Goal: Information Seeking & Learning: Get advice/opinions

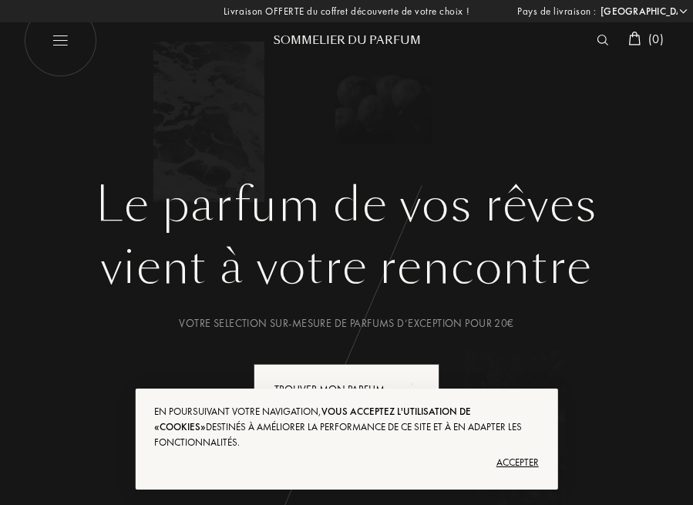
select select "FR"
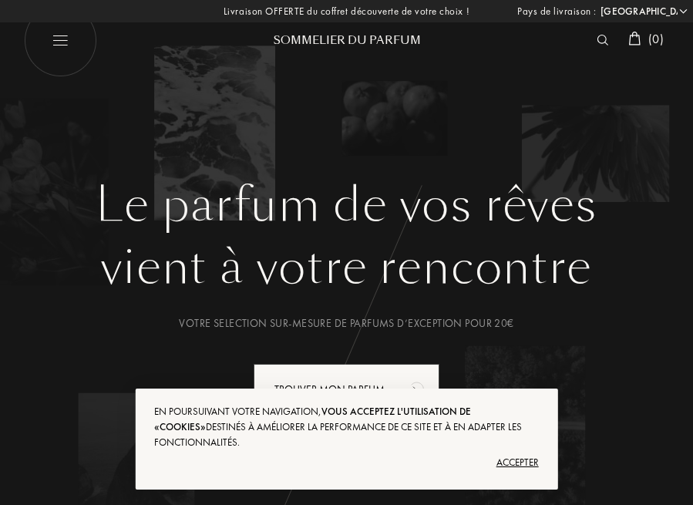
click at [528, 462] on div "Accepter" at bounding box center [346, 462] width 384 height 25
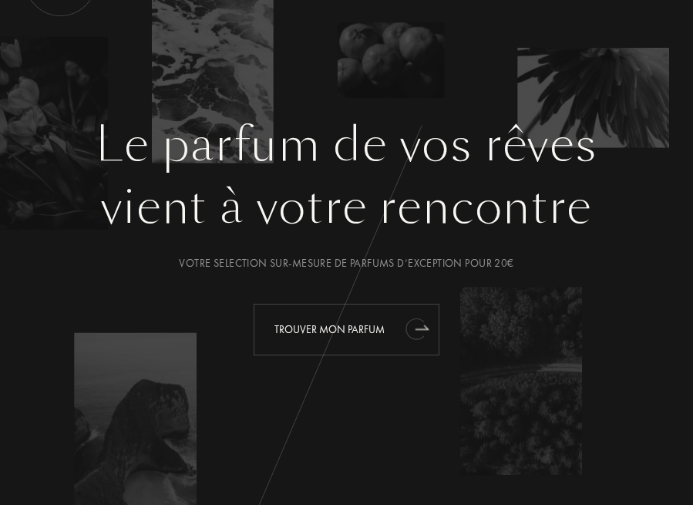
scroll to position [75, 0]
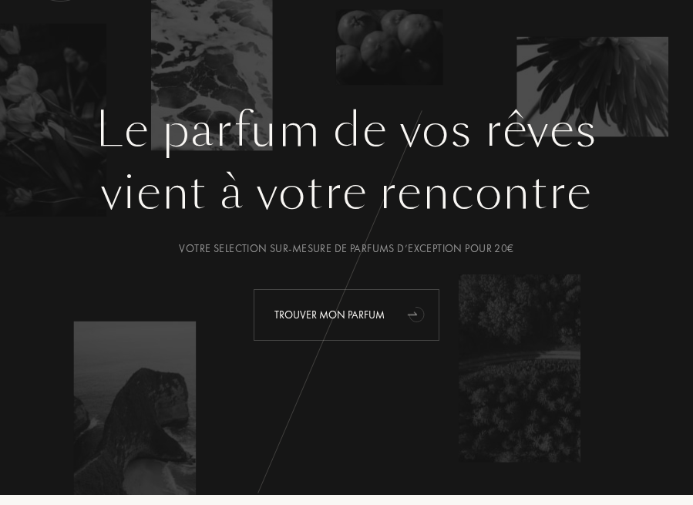
click at [374, 297] on div "Trouver mon parfum" at bounding box center [347, 315] width 186 height 52
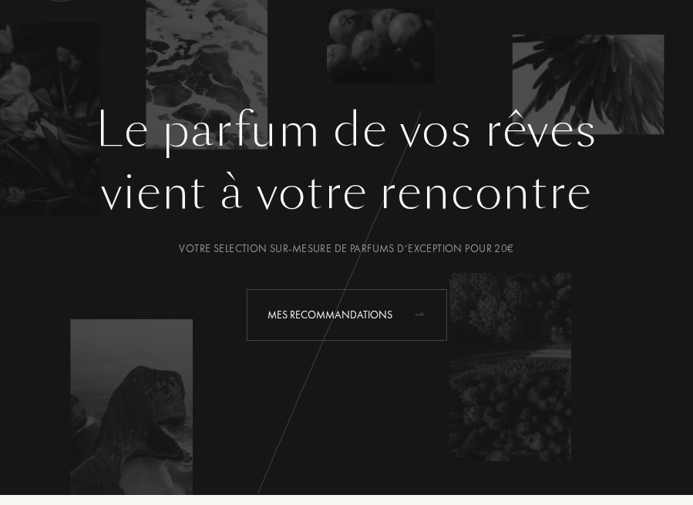
click at [287, 305] on div "Mes Recommandations" at bounding box center [347, 315] width 200 height 52
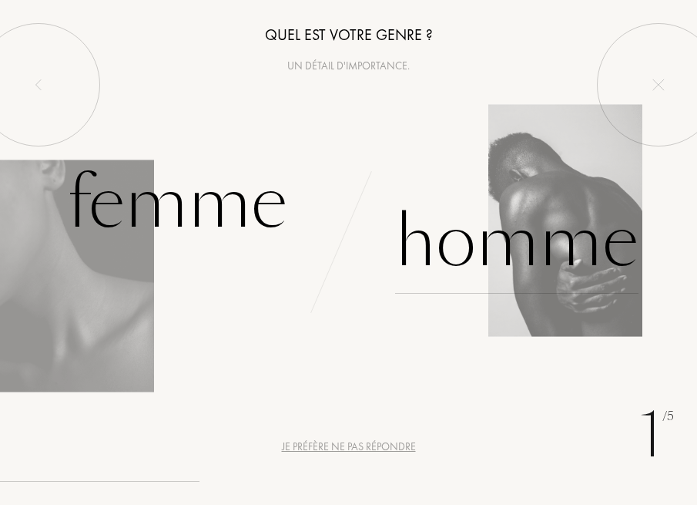
click at [479, 245] on div "Homme" at bounding box center [517, 242] width 244 height 104
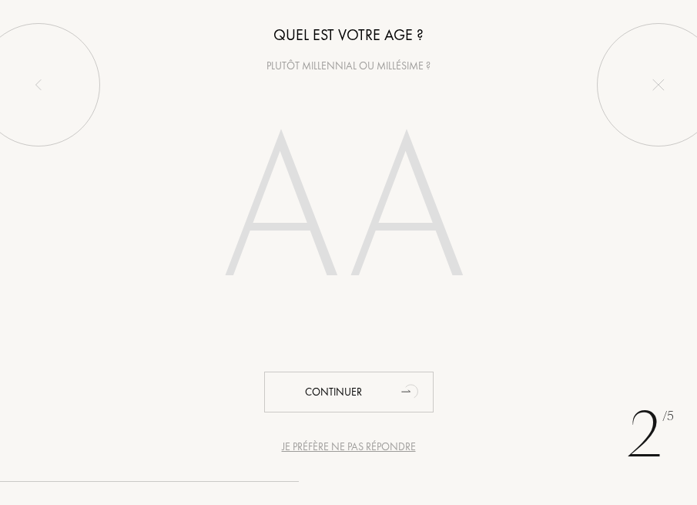
click at [328, 222] on input "number" at bounding box center [348, 215] width 331 height 266
type input "1"
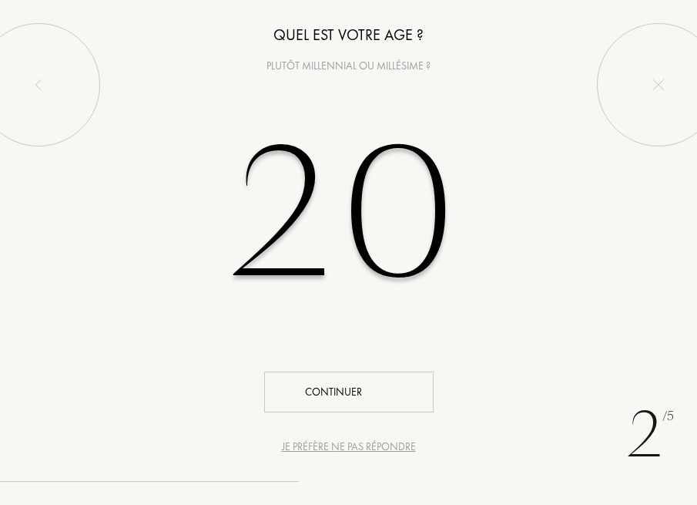
type input "20"
click at [327, 425] on div "2 /5 Je préfère ne pas répondre Quel est votre age ? Plutôt millennial ou millé…" at bounding box center [348, 252] width 697 height 505
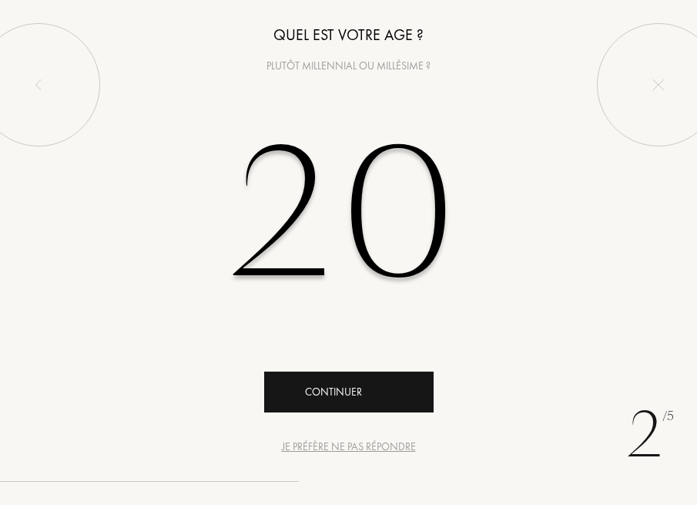
click at [330, 402] on div "Continuer" at bounding box center [349, 391] width 170 height 41
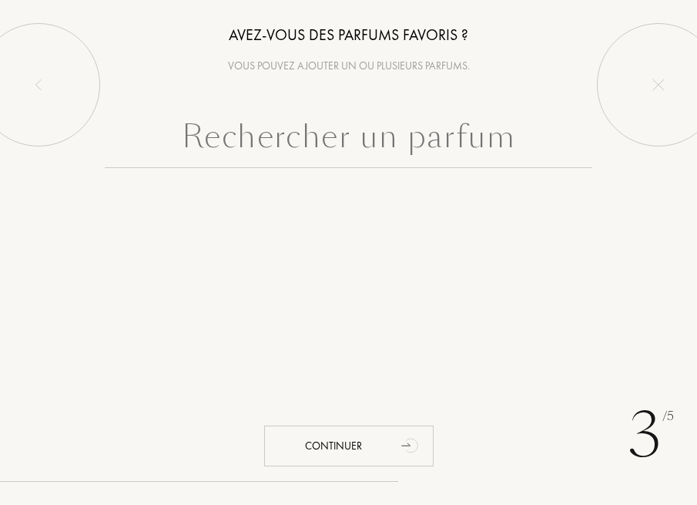
click at [311, 147] on input "text" at bounding box center [349, 140] width 489 height 55
drag, startPoint x: 168, startPoint y: 139, endPoint x: 534, endPoint y: 140, distance: 366.1
click at [534, 140] on input "text" at bounding box center [349, 140] width 489 height 55
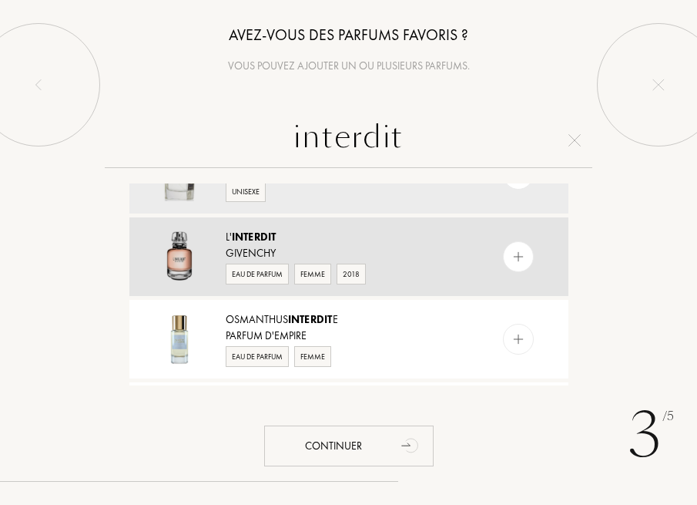
scroll to position [56, 0]
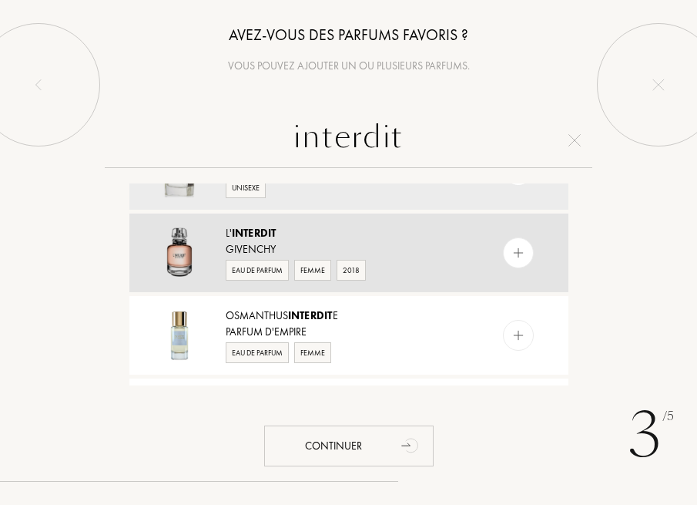
type input "interdit"
click at [461, 260] on div "Eau de Parfum Femme 2018" at bounding box center [348, 268] width 245 height 23
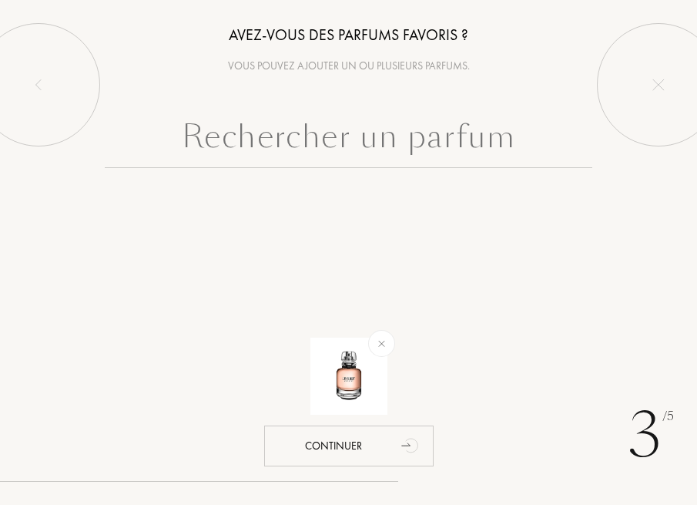
scroll to position [0, 0]
click at [439, 142] on input "text" at bounding box center [349, 140] width 489 height 55
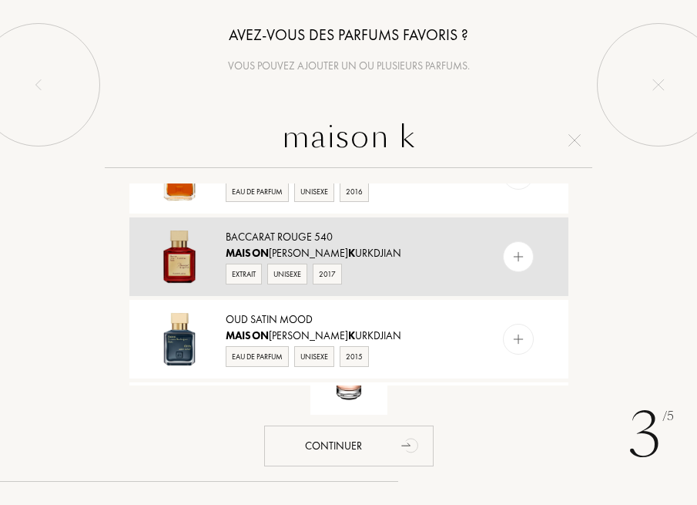
scroll to position [214, 0]
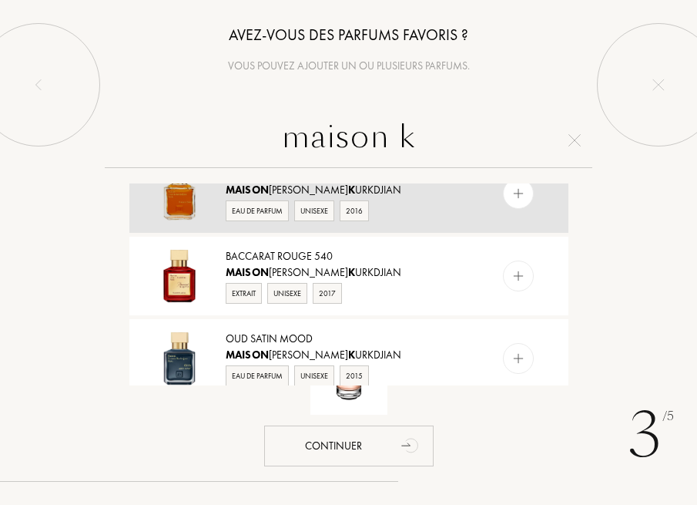
type input "maison k"
click at [405, 203] on div "Eau de Parfum Unisexe 2016" at bounding box center [348, 209] width 245 height 23
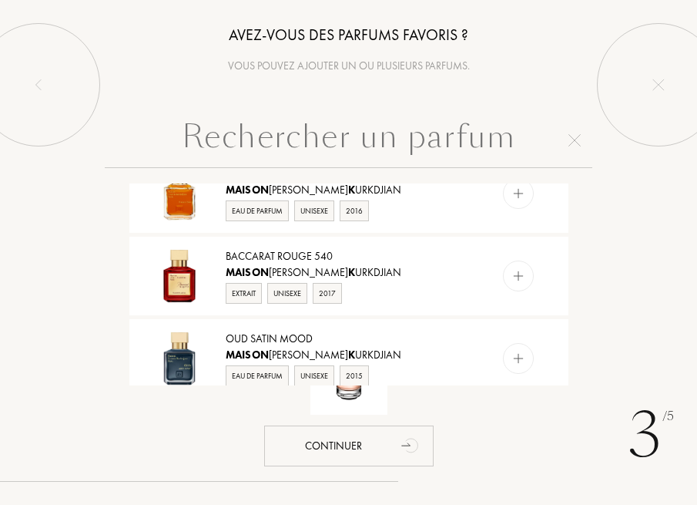
scroll to position [0, 0]
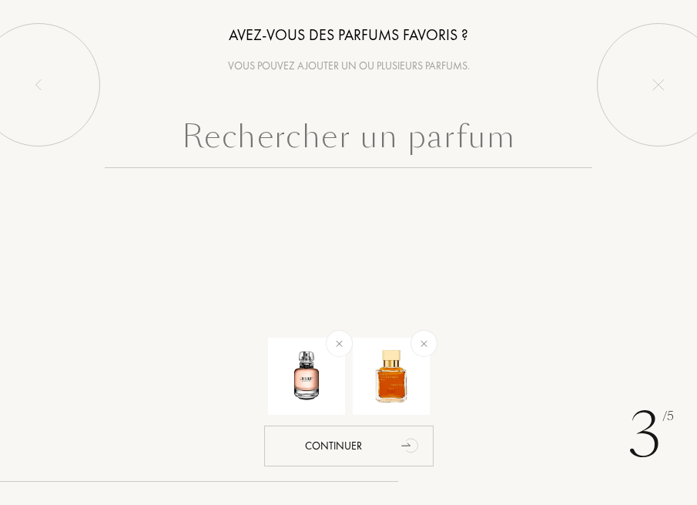
click at [376, 141] on input "text" at bounding box center [349, 140] width 489 height 55
type input "m"
type input "o"
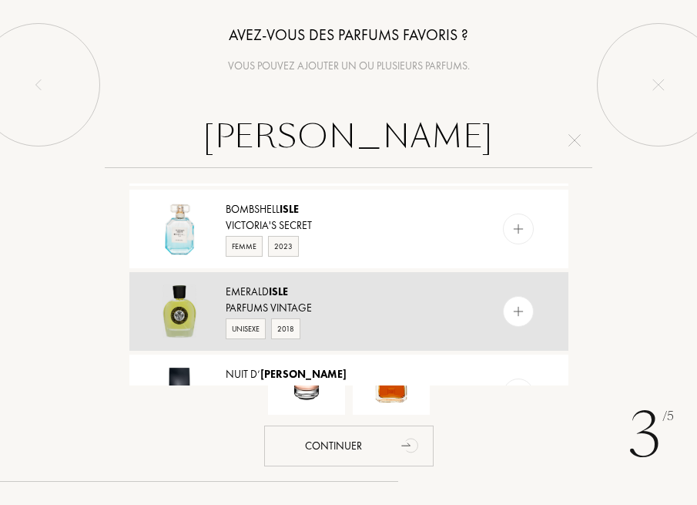
scroll to position [741, 0]
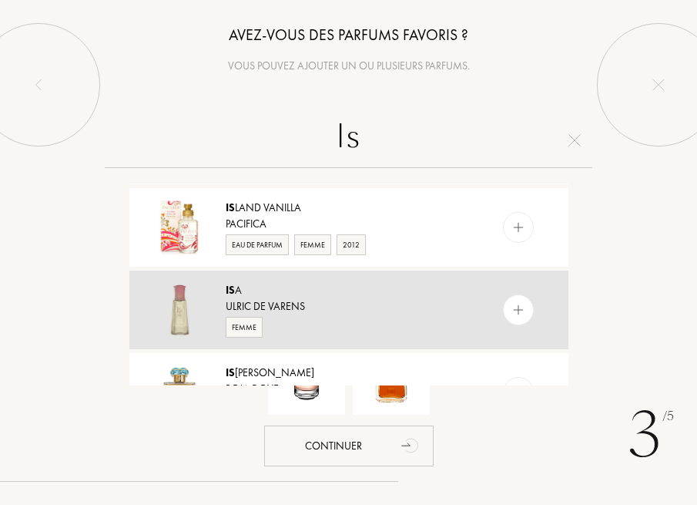
type input "I"
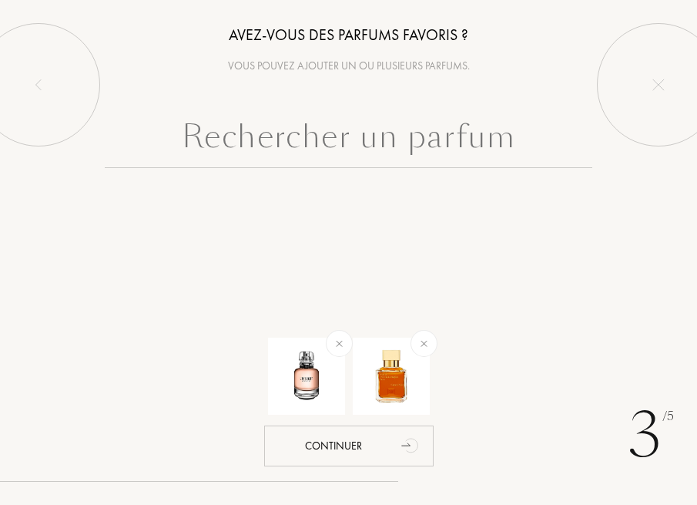
scroll to position [0, 0]
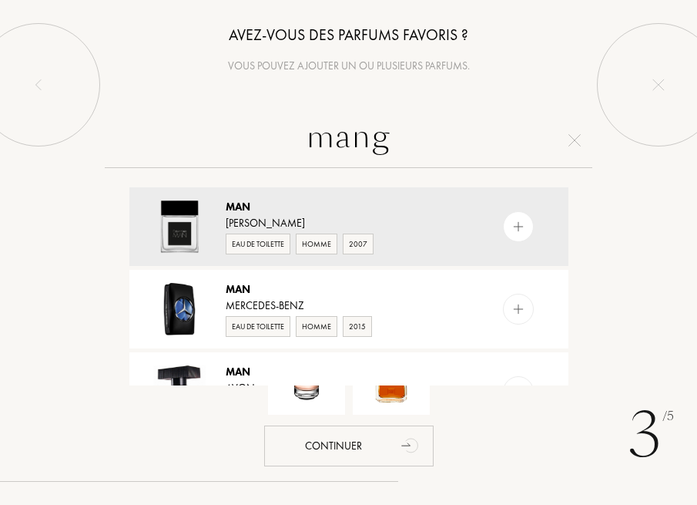
type input "mango"
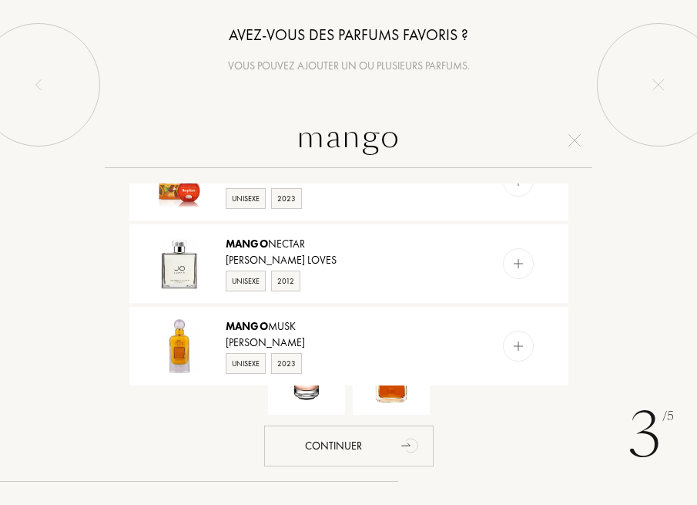
drag, startPoint x: 434, startPoint y: 134, endPoint x: 279, endPoint y: 135, distance: 154.9
click at [279, 135] on input "mango" at bounding box center [349, 140] width 489 height 55
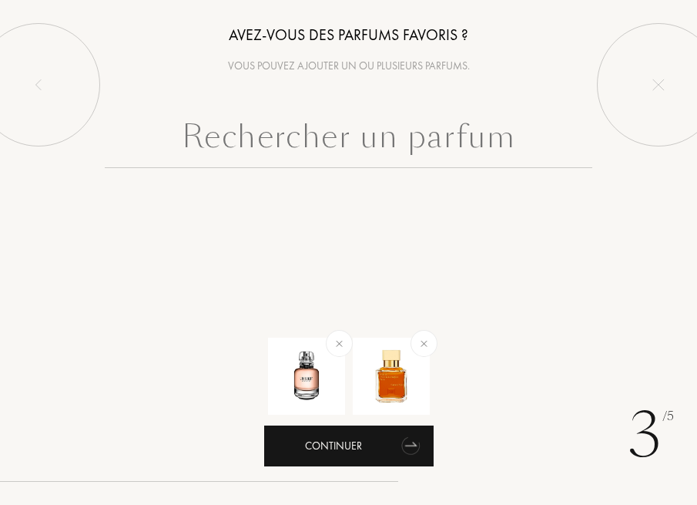
click at [361, 435] on div "Continuer" at bounding box center [349, 445] width 170 height 41
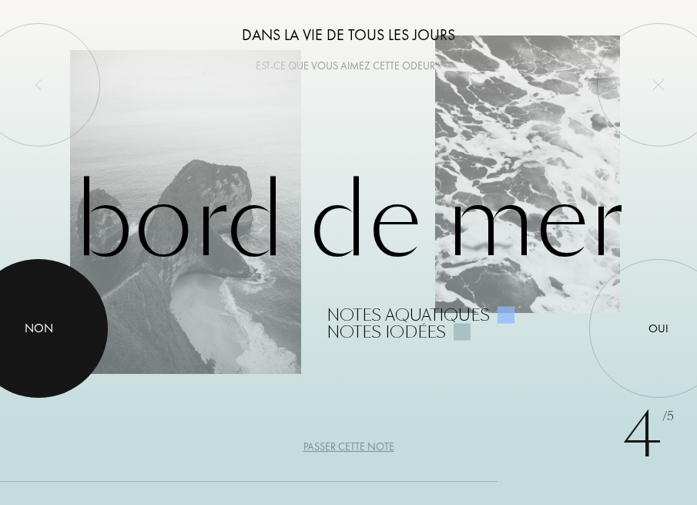
click at [52, 329] on div "Non" at bounding box center [39, 328] width 29 height 18
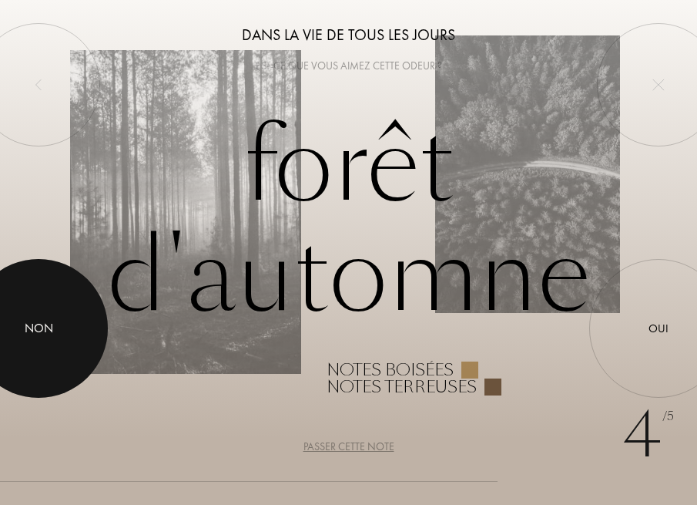
click at [38, 338] on div at bounding box center [38, 328] width 139 height 139
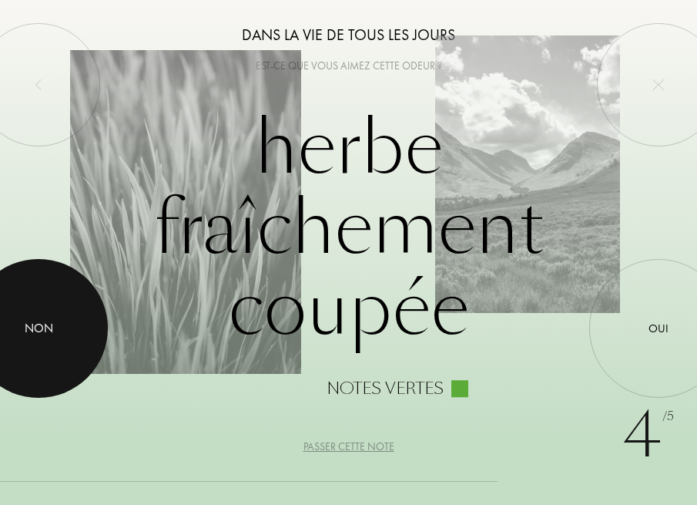
click at [42, 334] on div "Non" at bounding box center [39, 328] width 29 height 18
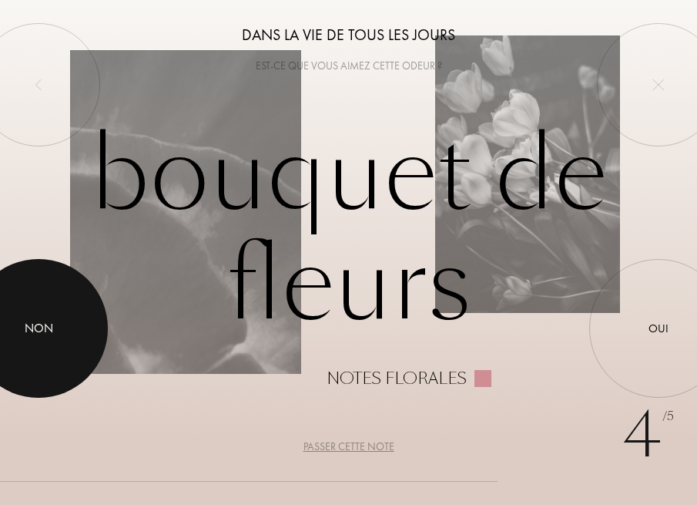
click at [35, 330] on div "Non" at bounding box center [39, 328] width 29 height 18
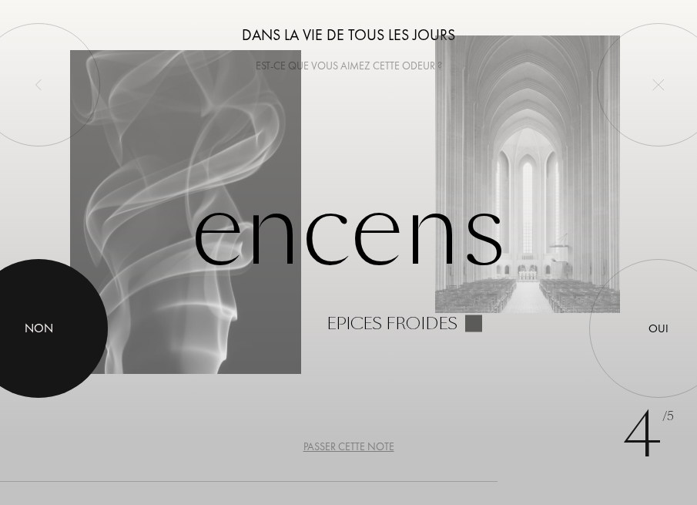
click at [57, 334] on div at bounding box center [38, 328] width 139 height 139
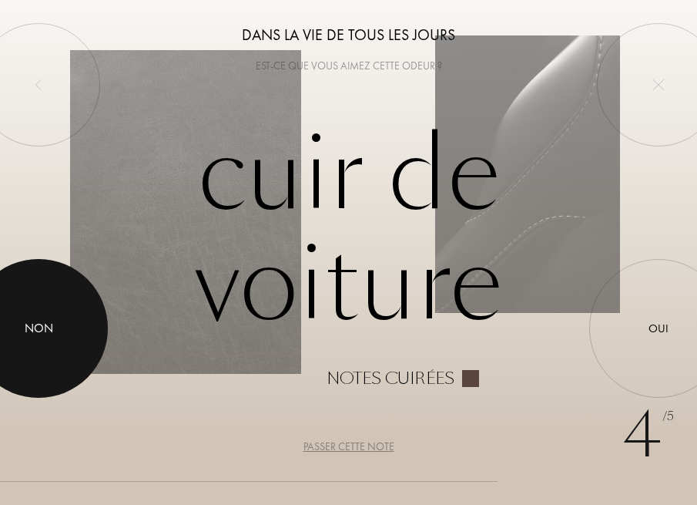
click at [52, 317] on div at bounding box center [38, 328] width 139 height 139
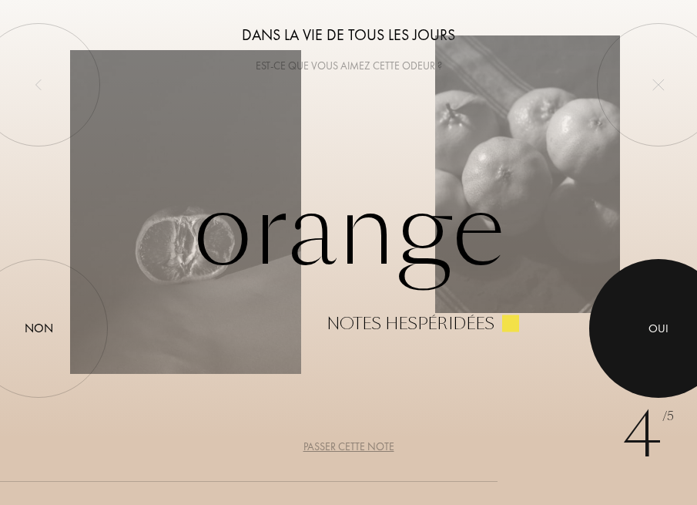
click at [691, 331] on div at bounding box center [659, 328] width 139 height 139
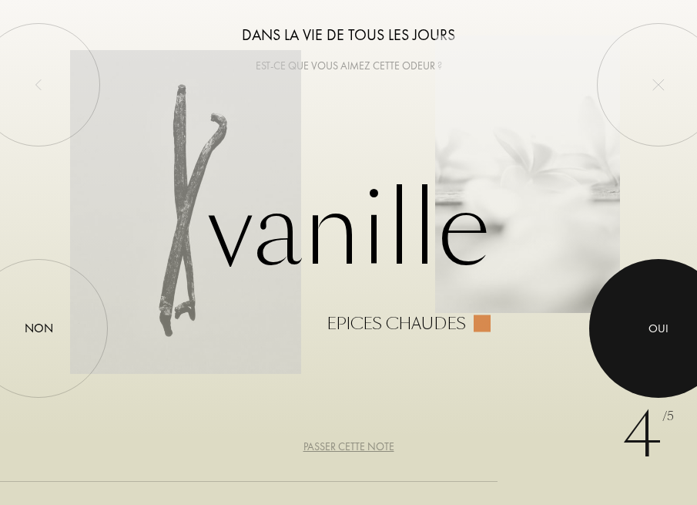
click at [663, 333] on div "Oui" at bounding box center [659, 329] width 20 height 18
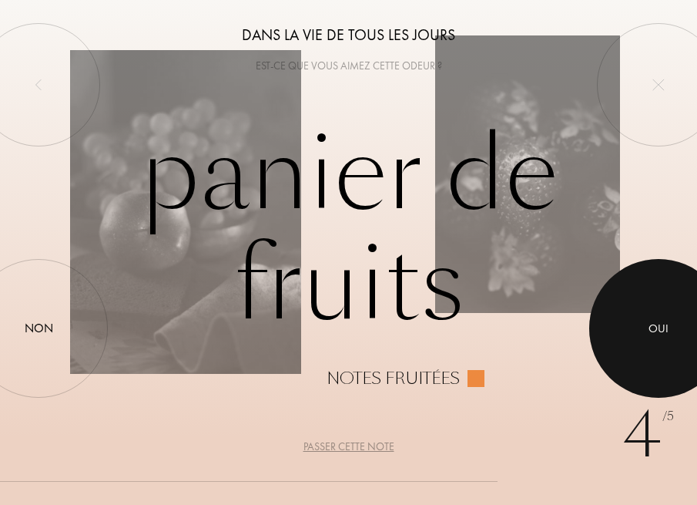
click at [663, 333] on div "Oui" at bounding box center [659, 329] width 20 height 18
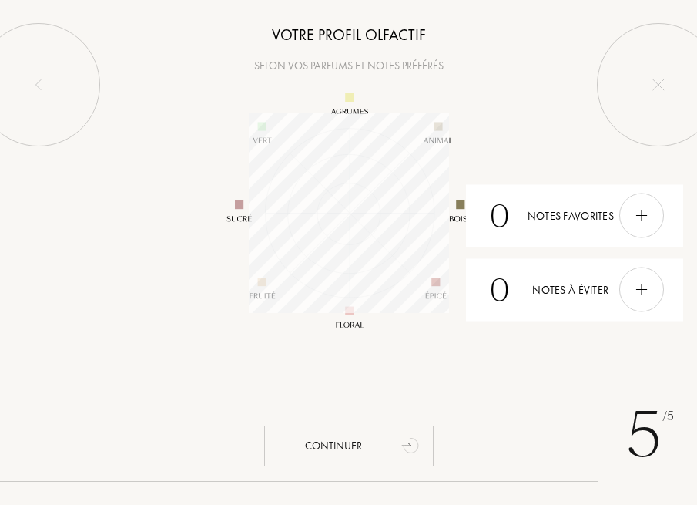
click at [359, 436] on div "Continuer" at bounding box center [349, 445] width 170 height 41
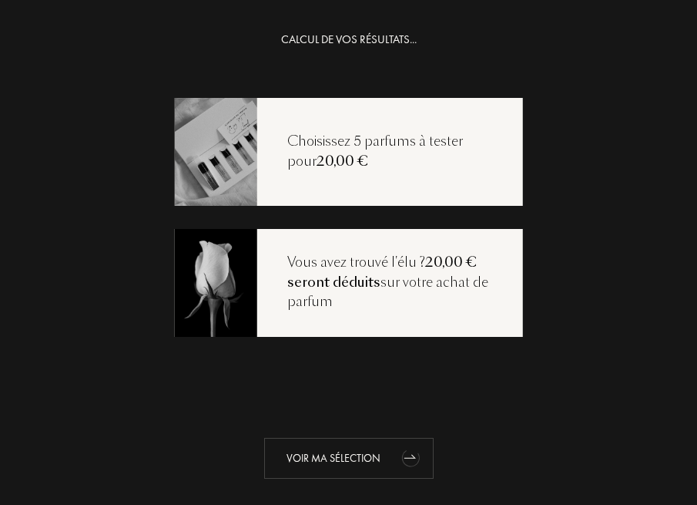
click at [369, 470] on div "Voir ma sélection" at bounding box center [349, 458] width 170 height 41
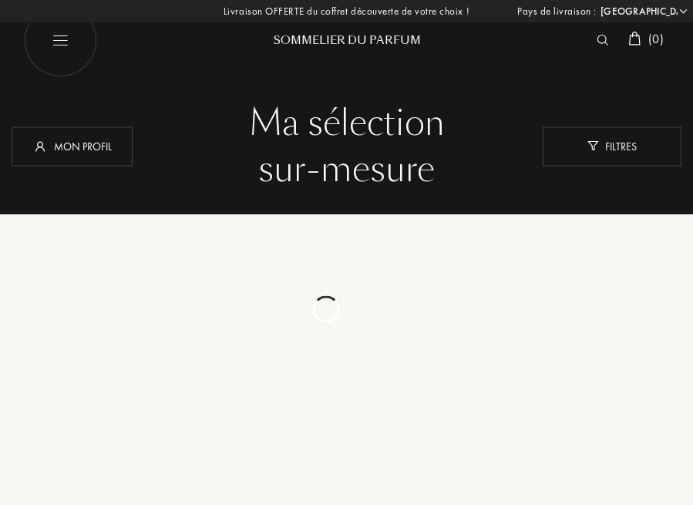
select select "FR"
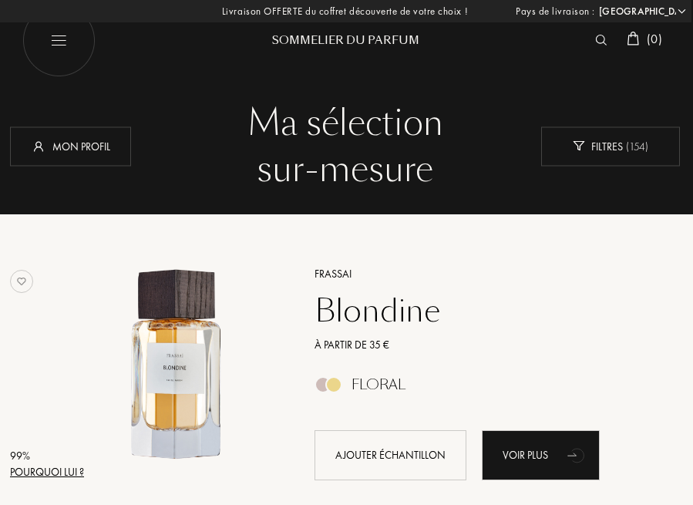
scroll to position [0, 2]
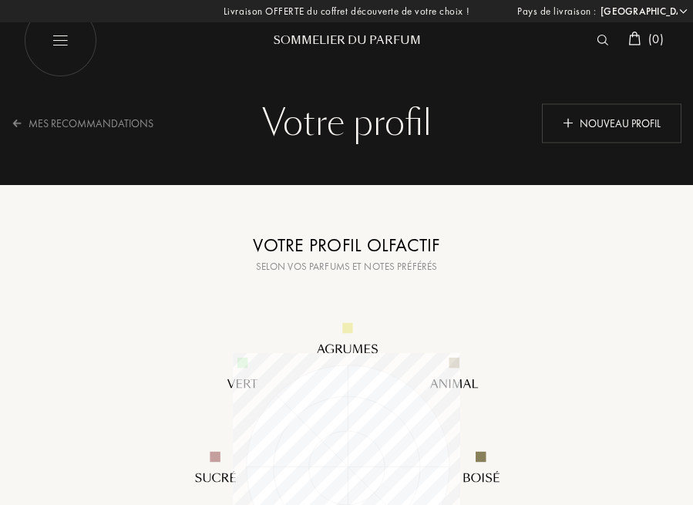
select select "FR"
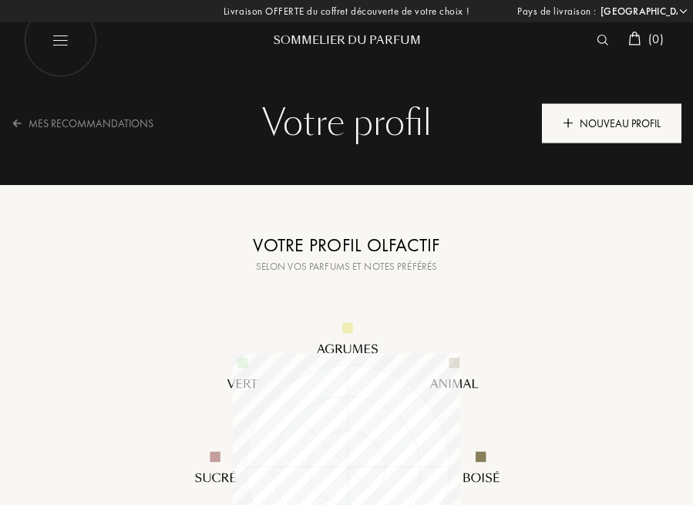
click at [564, 129] on div "Nouveau profil" at bounding box center [611, 122] width 139 height 39
click at [576, 116] on div "Nouveau profil" at bounding box center [611, 122] width 139 height 39
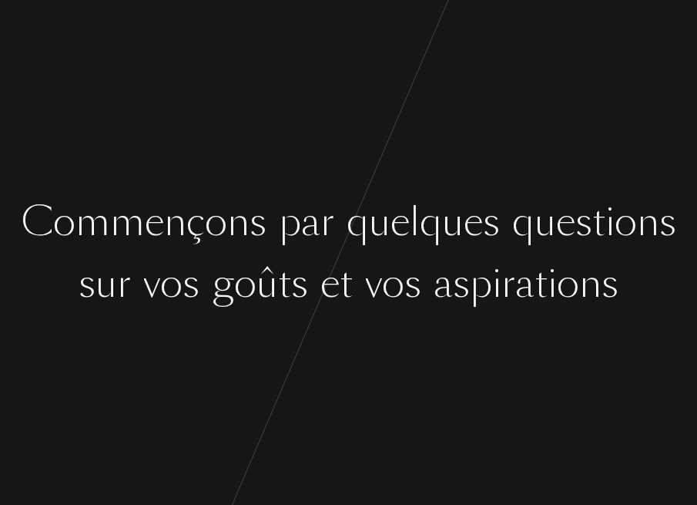
click at [337, 257] on div "e" at bounding box center [330, 283] width 19 height 58
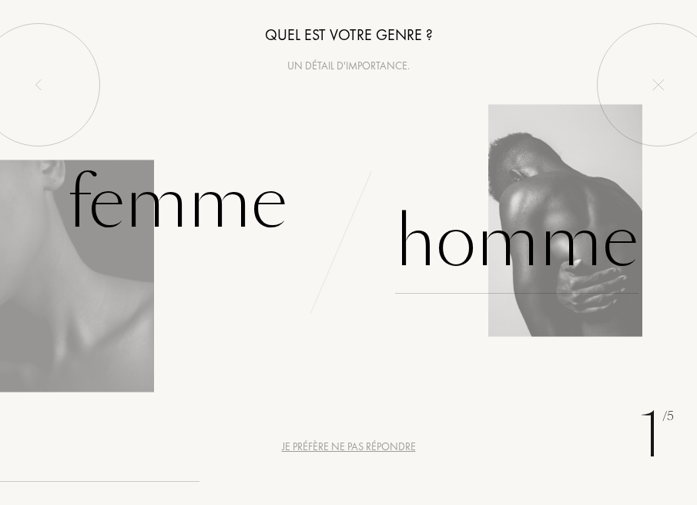
click at [451, 250] on div "Homme" at bounding box center [517, 242] width 244 height 104
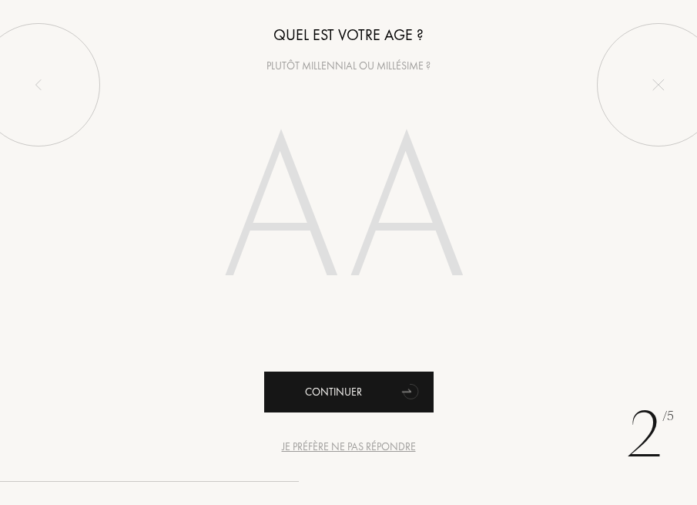
click at [382, 399] on div "Continuer" at bounding box center [349, 391] width 170 height 41
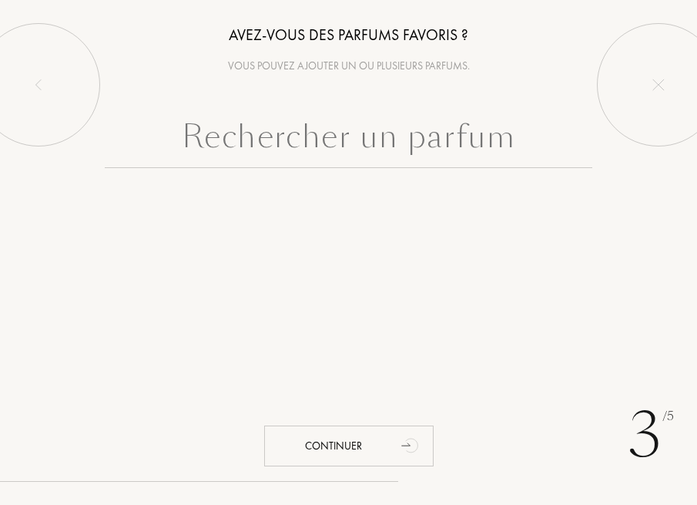
type input "j"
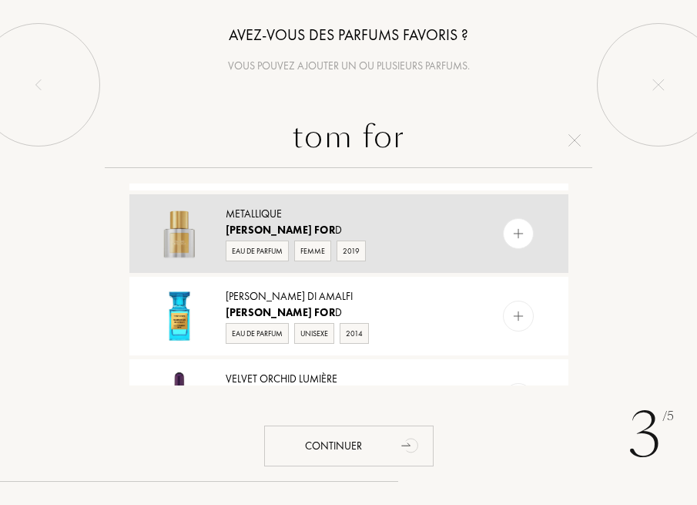
scroll to position [573, 0]
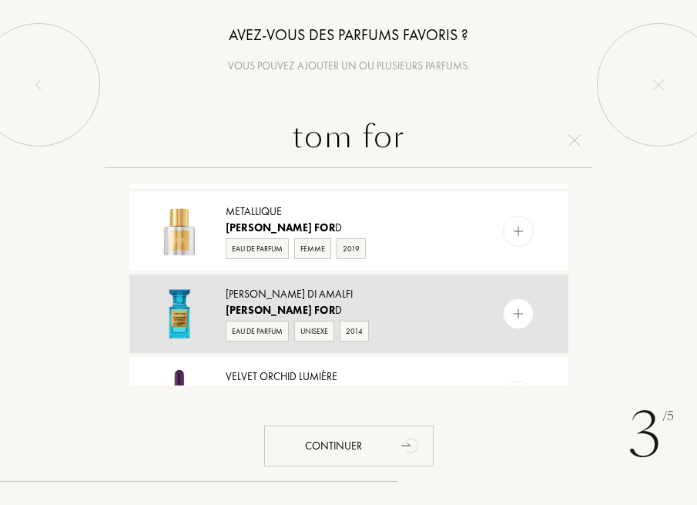
type input "tom for"
click at [397, 312] on div "[PERSON_NAME] For d" at bounding box center [348, 310] width 245 height 16
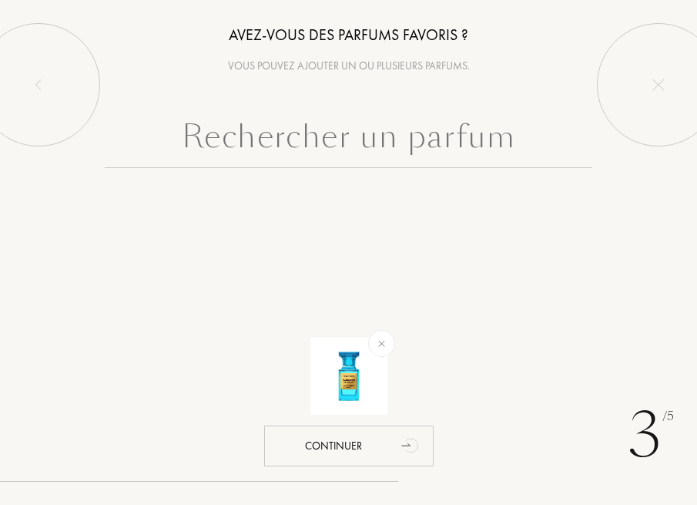
scroll to position [0, 0]
click at [369, 140] on input "text" at bounding box center [349, 140] width 489 height 55
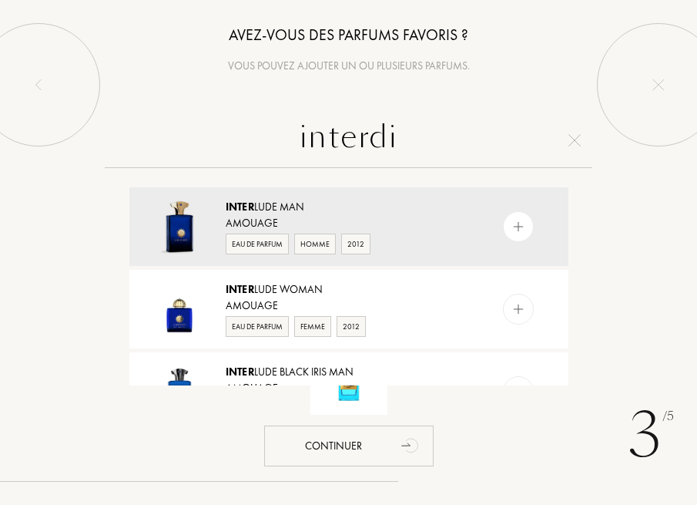
type input "interdit"
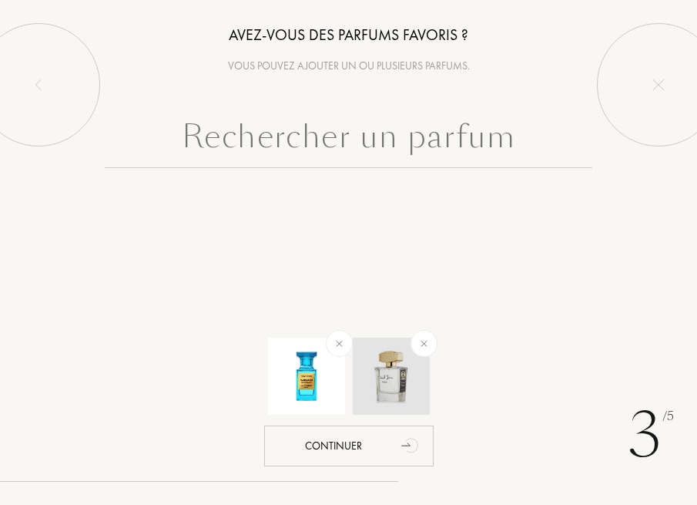
click at [431, 334] on div at bounding box center [424, 343] width 38 height 38
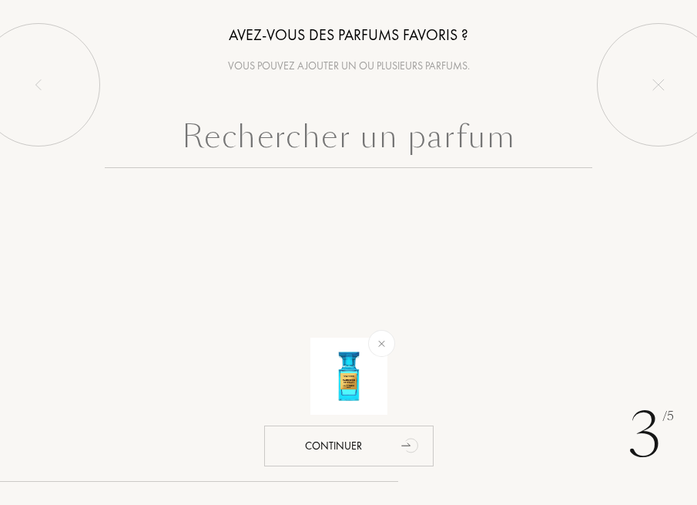
click at [336, 151] on input "text" at bounding box center [349, 140] width 489 height 55
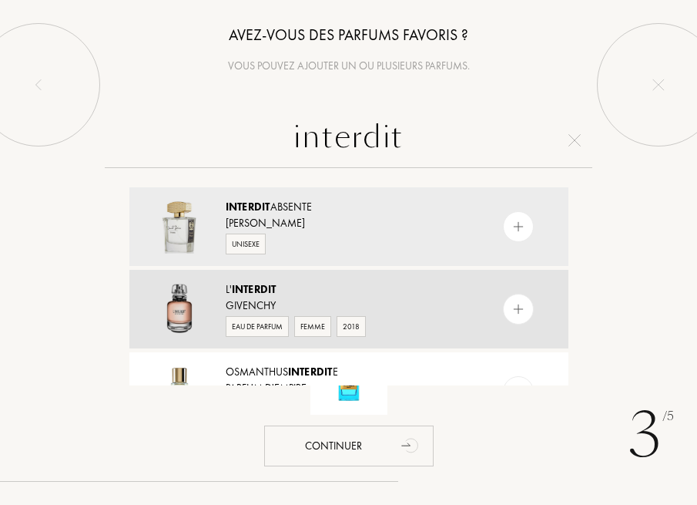
type input "interdit"
click at [269, 311] on div "Givenchy" at bounding box center [348, 305] width 245 height 16
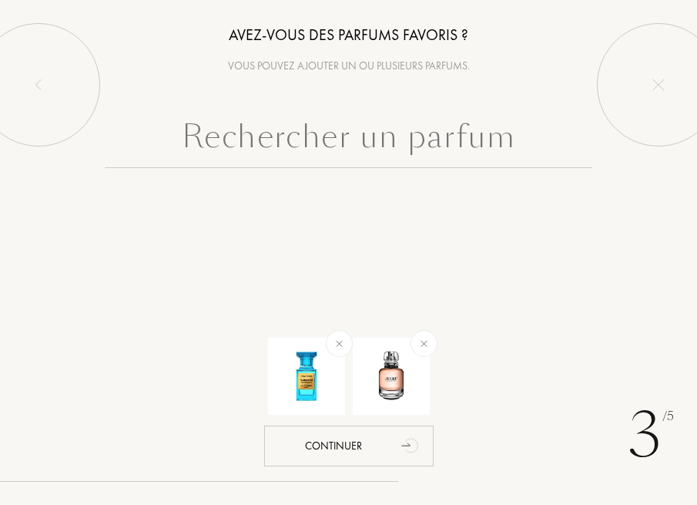
click at [378, 146] on input "text" at bounding box center [349, 140] width 489 height 55
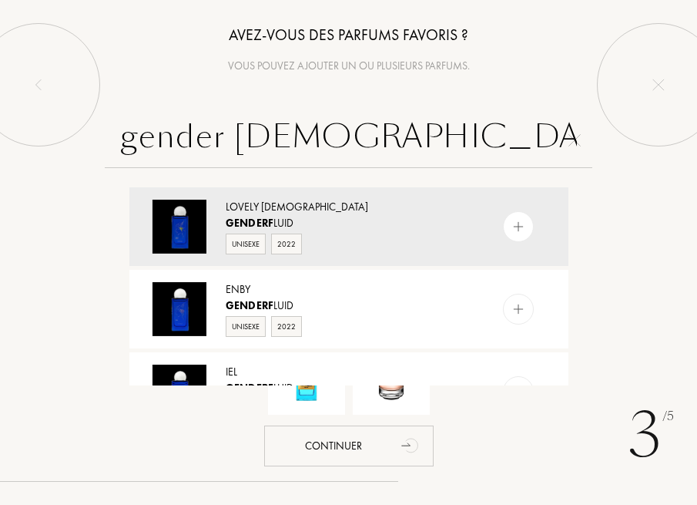
type input "gender fl"
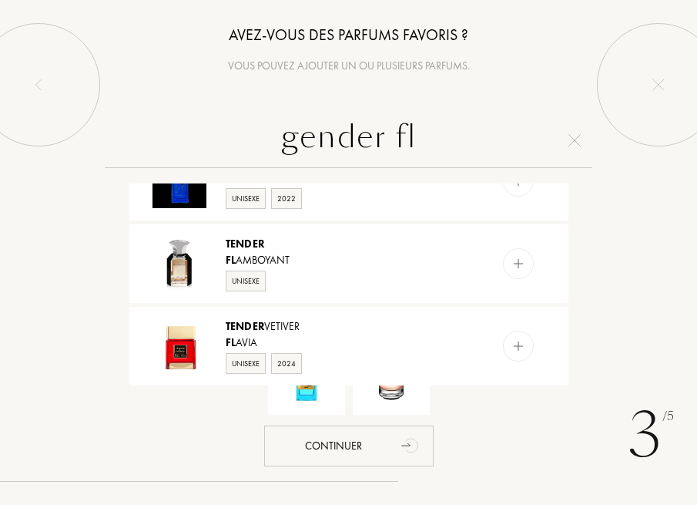
drag, startPoint x: 424, startPoint y: 146, endPoint x: 276, endPoint y: 146, distance: 148.0
click at [276, 146] on input "gender fl" at bounding box center [349, 140] width 489 height 55
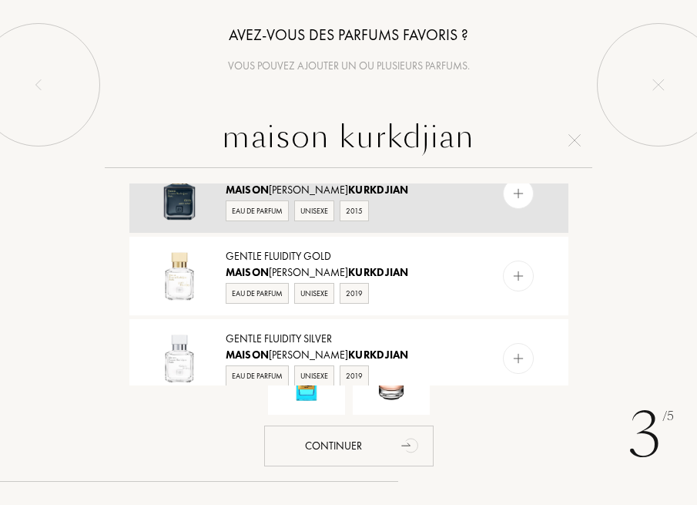
scroll to position [392, 0]
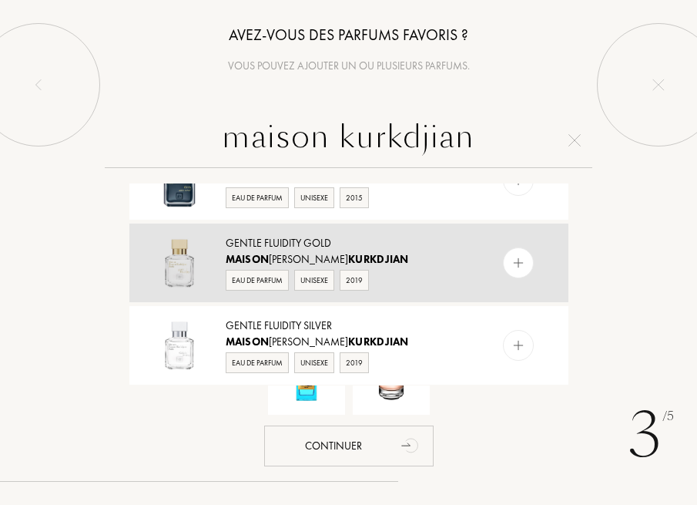
type input "maison kurkdjian"
click at [348, 259] on span "Kurkdjian" at bounding box center [378, 259] width 61 height 14
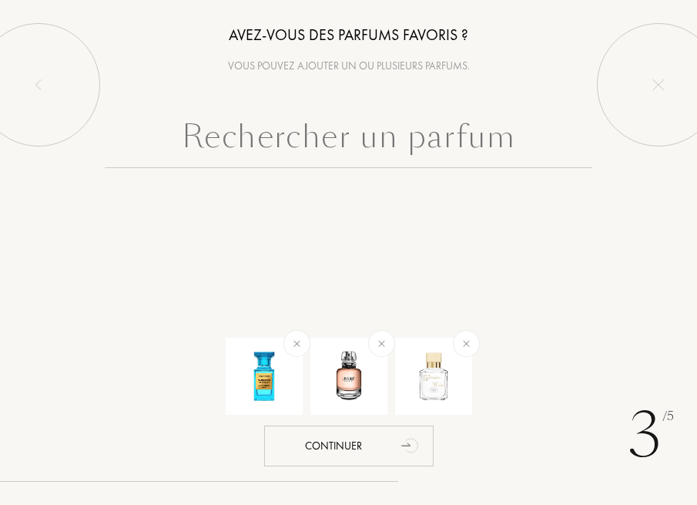
scroll to position [0, 0]
click at [365, 124] on input "text" at bounding box center [349, 140] width 489 height 55
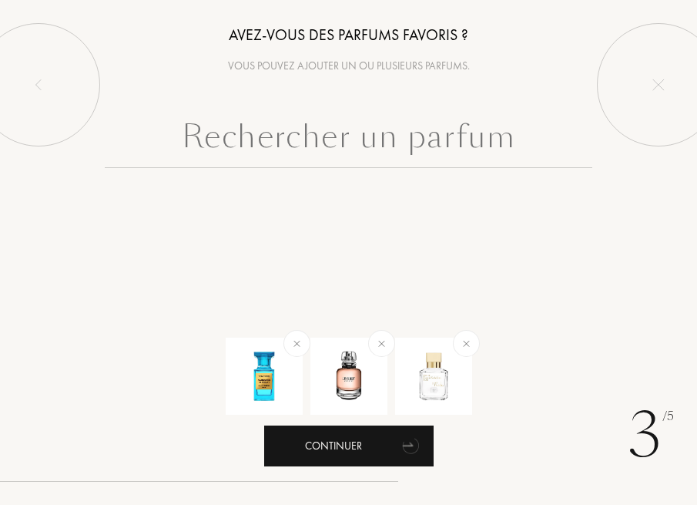
click at [331, 443] on div "Continuer" at bounding box center [349, 445] width 170 height 41
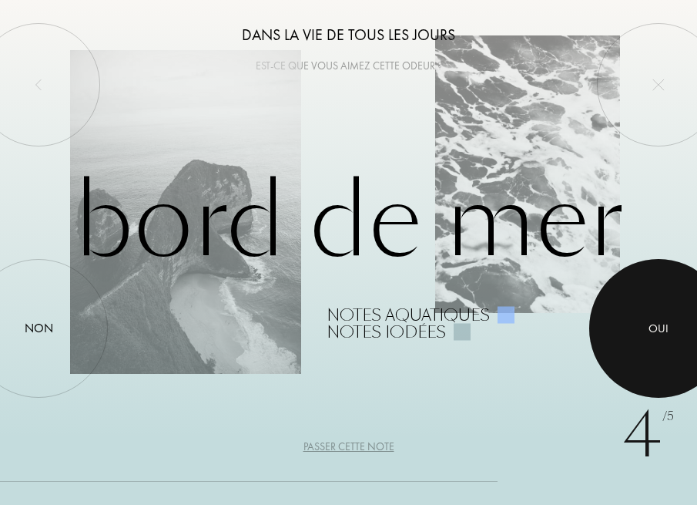
click at [632, 324] on div at bounding box center [659, 328] width 139 height 139
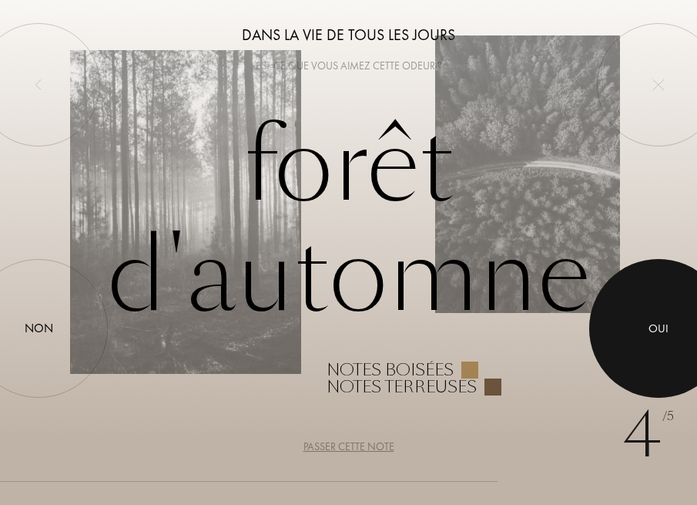
click at [610, 312] on div at bounding box center [659, 328] width 139 height 139
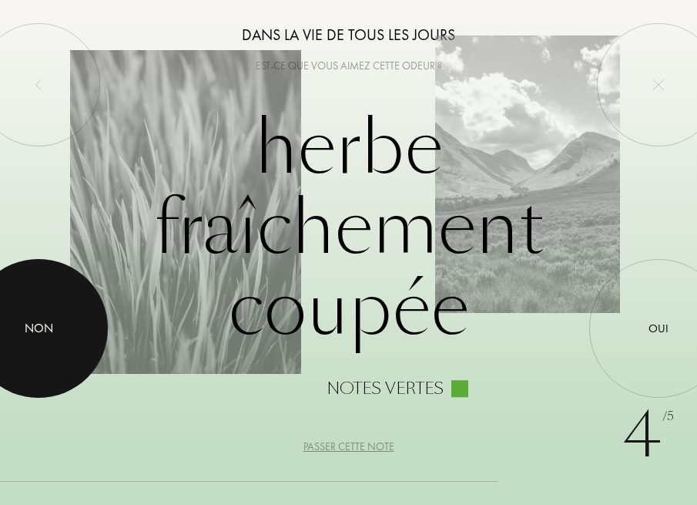
click at [21, 324] on div at bounding box center [38, 328] width 139 height 139
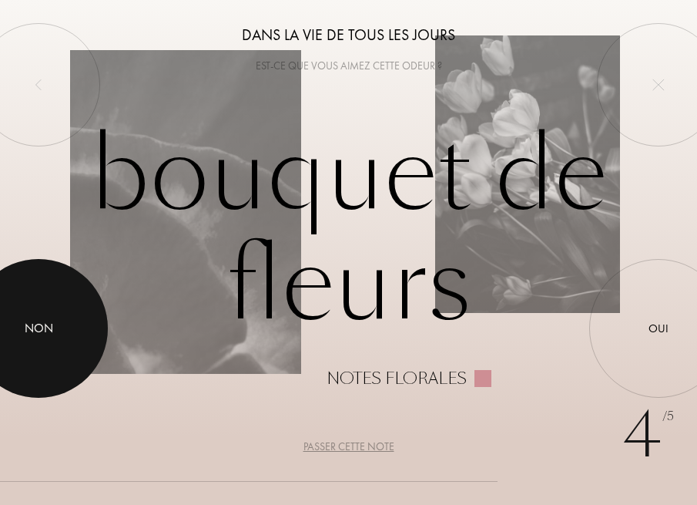
click at [21, 322] on div at bounding box center [38, 328] width 139 height 139
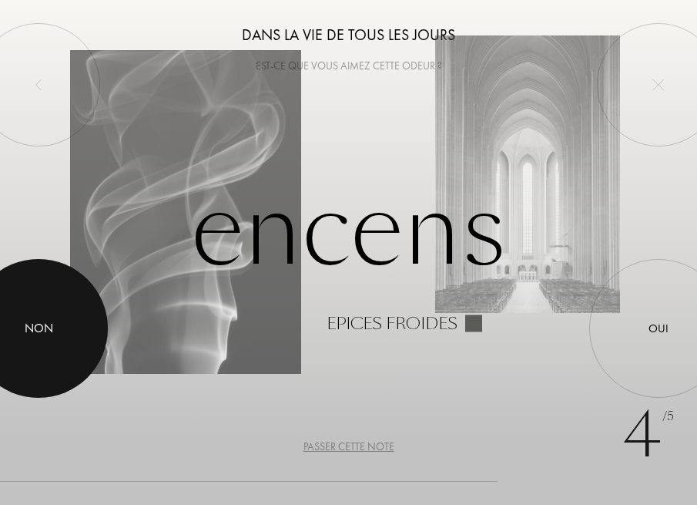
click at [29, 350] on div at bounding box center [38, 328] width 139 height 139
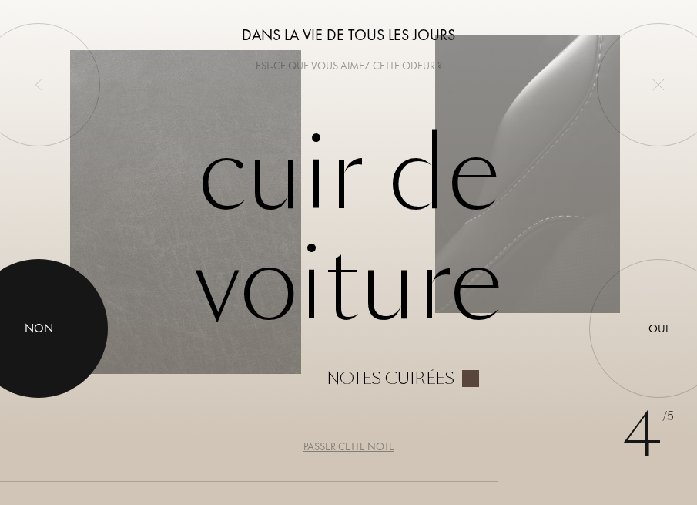
click at [29, 350] on div at bounding box center [38, 328] width 139 height 139
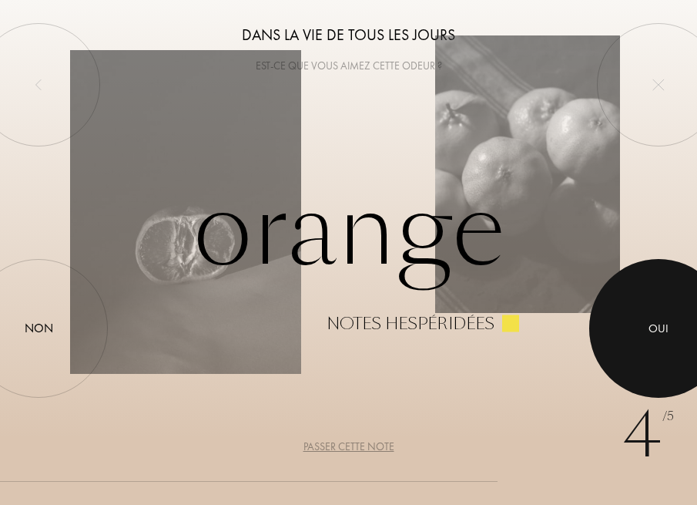
click at [651, 334] on div "Oui" at bounding box center [659, 329] width 20 height 18
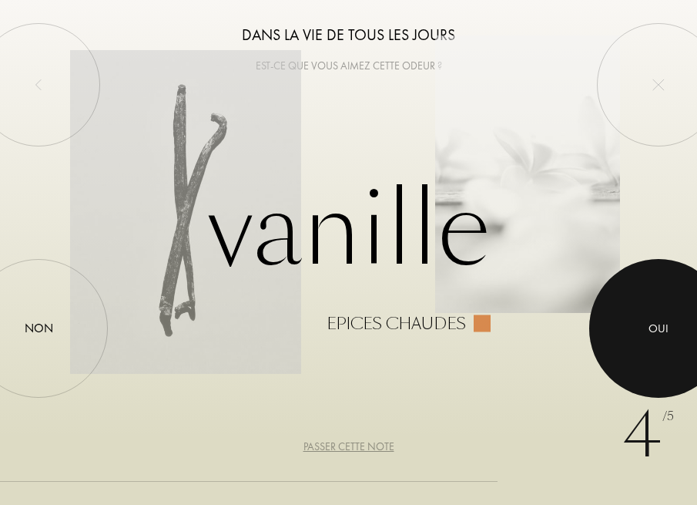
click at [644, 365] on div at bounding box center [659, 328] width 139 height 139
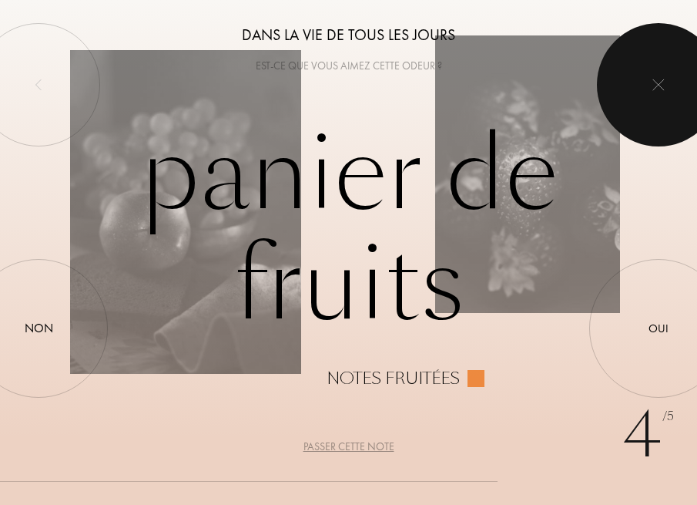
click at [630, 48] on div at bounding box center [658, 84] width 123 height 123
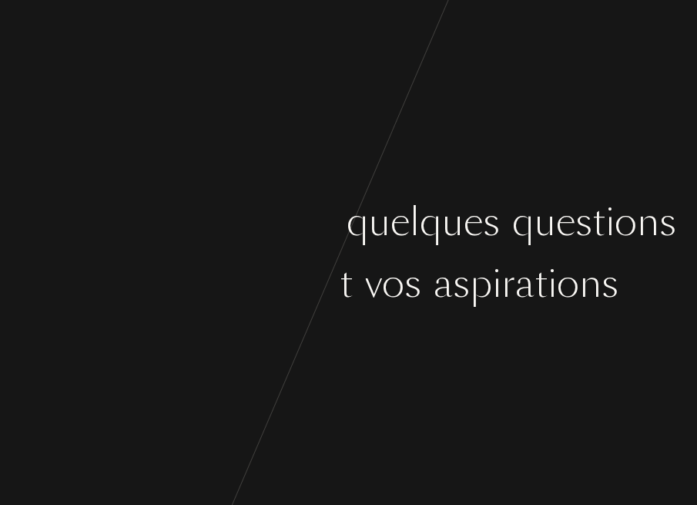
click at [388, 322] on div "C [PERSON_NAME] ç o n s p a r q u e l q u e s q u e s t i o n s s u r v o s g o…" at bounding box center [348, 252] width 697 height 505
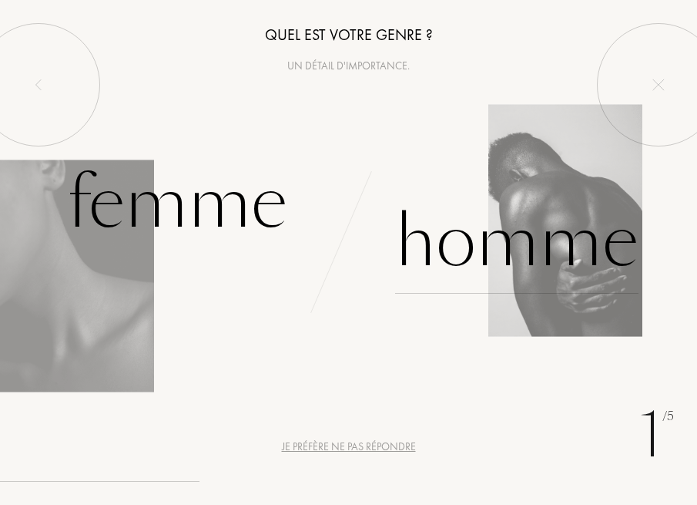
click at [452, 259] on div "Homme" at bounding box center [517, 242] width 244 height 104
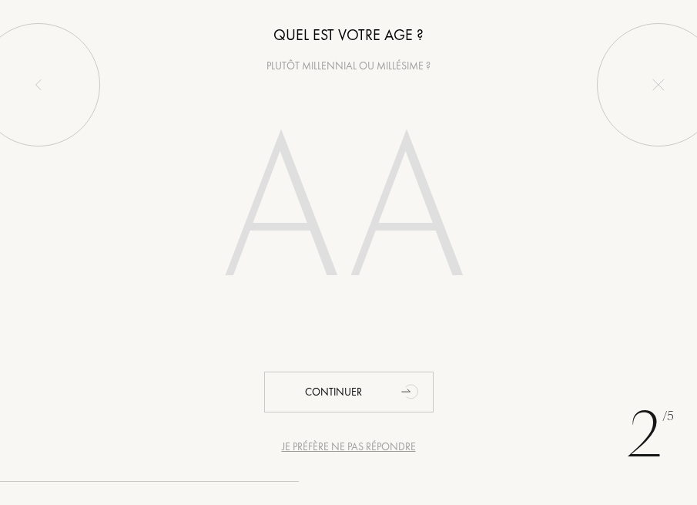
click at [334, 256] on input "number" at bounding box center [348, 215] width 331 height 266
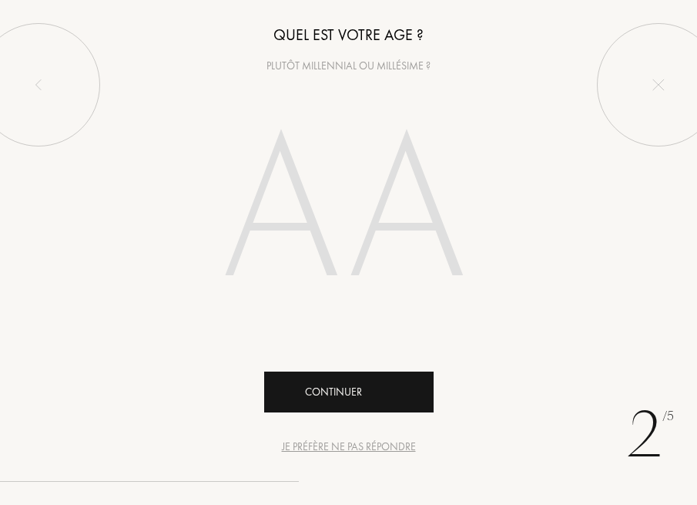
click at [369, 411] on div "Continuer" at bounding box center [349, 391] width 170 height 41
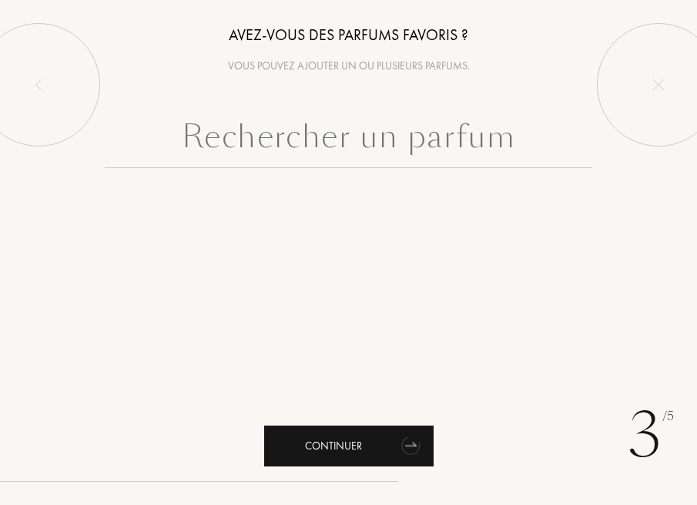
click at [344, 447] on div "Continuer" at bounding box center [349, 445] width 170 height 41
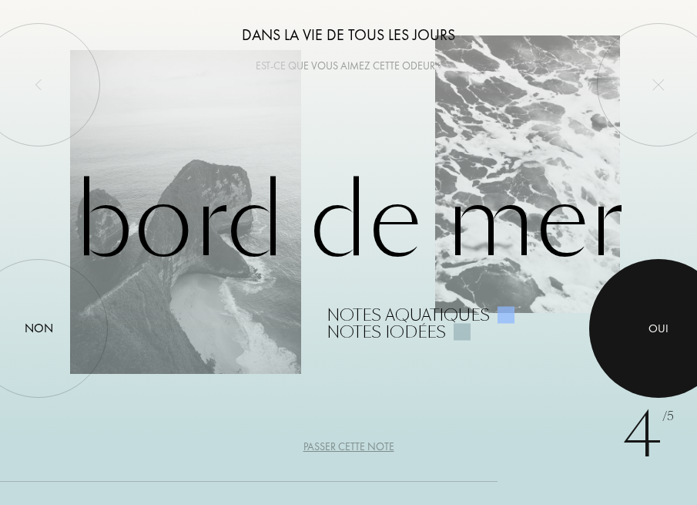
click at [643, 312] on div at bounding box center [659, 328] width 139 height 139
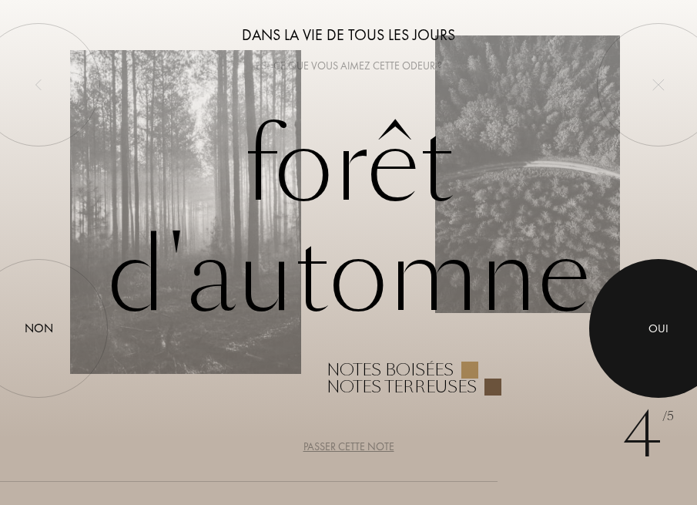
click at [643, 312] on div at bounding box center [659, 328] width 139 height 139
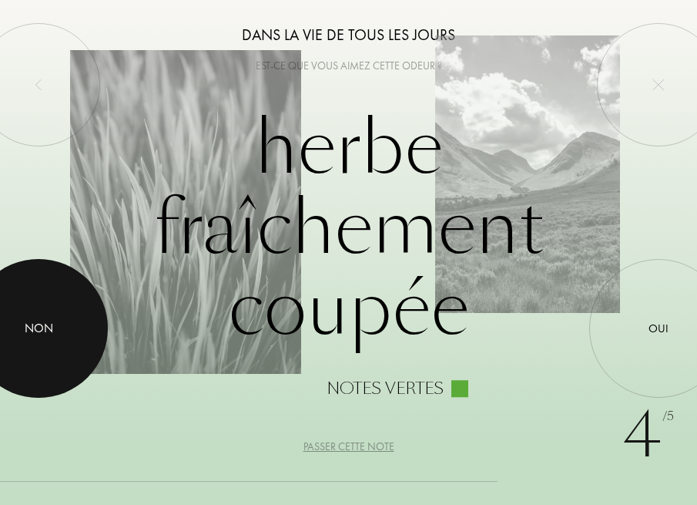
click at [56, 347] on div at bounding box center [38, 328] width 139 height 139
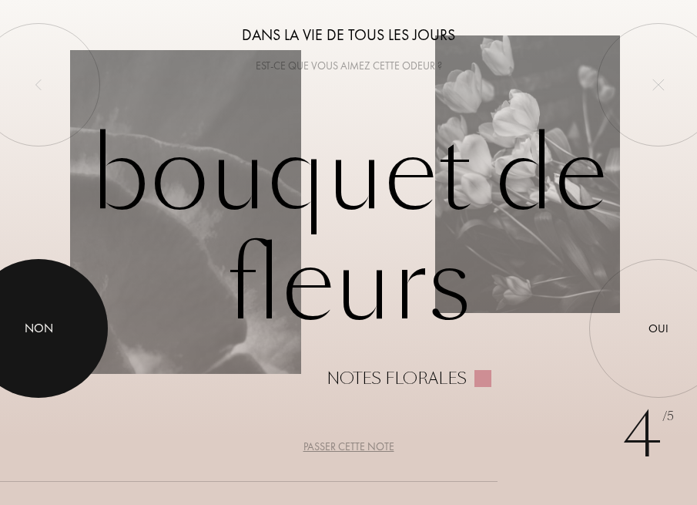
click at [50, 343] on div at bounding box center [38, 328] width 139 height 139
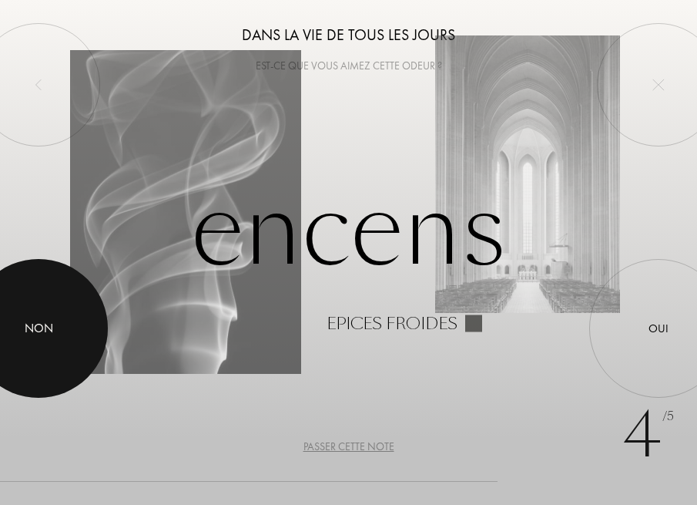
click at [63, 336] on div at bounding box center [38, 328] width 139 height 139
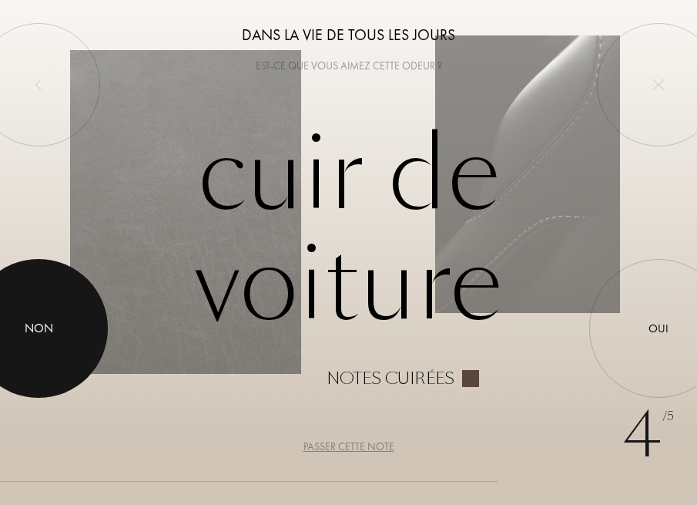
click at [63, 336] on div at bounding box center [38, 328] width 139 height 139
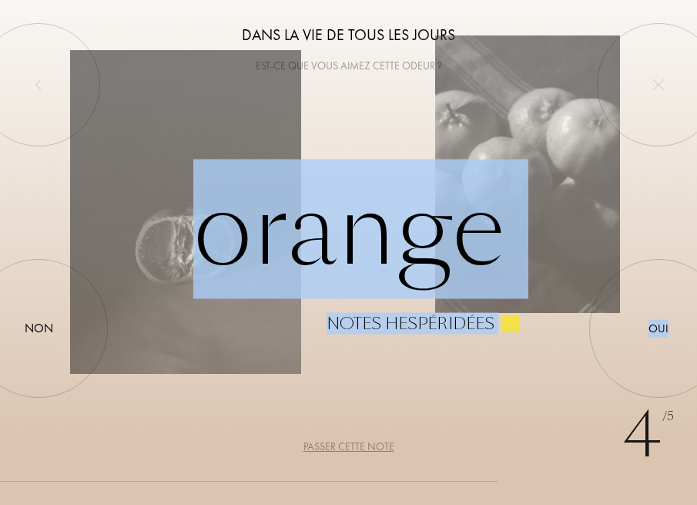
drag, startPoint x: 63, startPoint y: 336, endPoint x: 445, endPoint y: 341, distance: 382.3
click at [445, 341] on div "4 /5 Dans la vie de tous les jours Est-ce que vous aimez cette odeur ? Orange N…" at bounding box center [348, 252] width 697 height 505
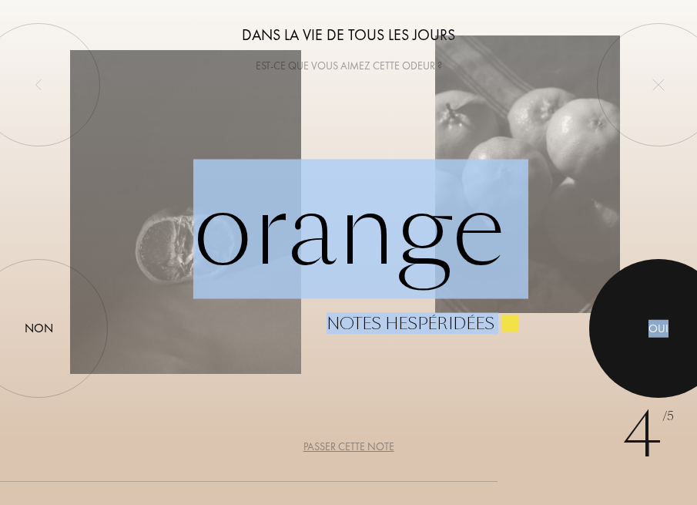
click at [664, 304] on div at bounding box center [659, 328] width 139 height 139
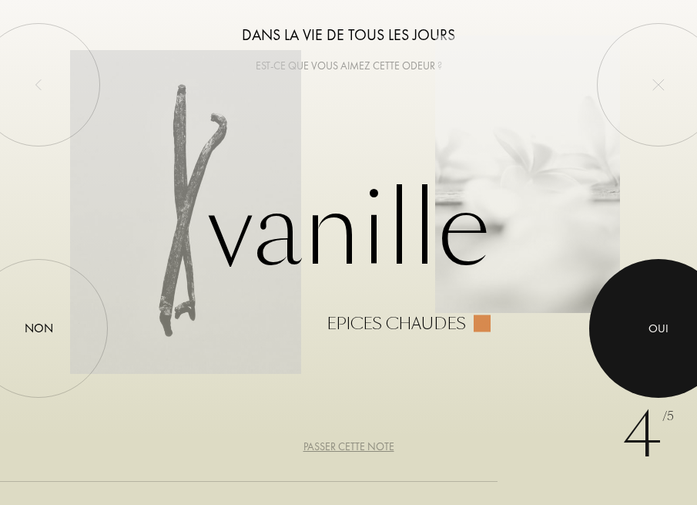
click at [668, 341] on div at bounding box center [659, 328] width 139 height 139
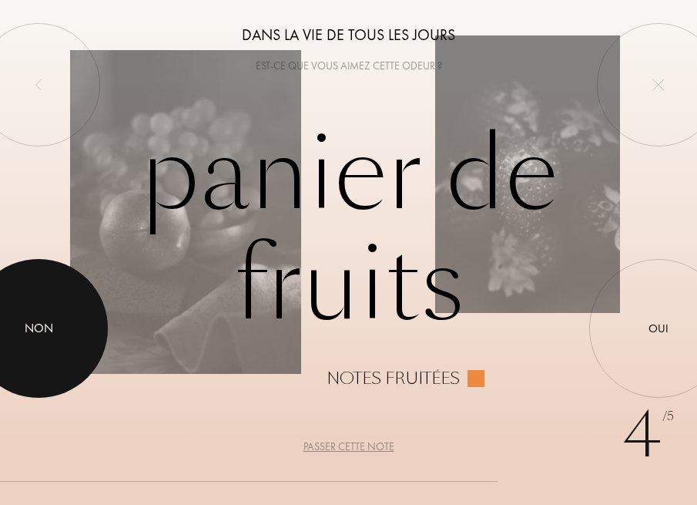
click at [59, 338] on div at bounding box center [38, 328] width 139 height 139
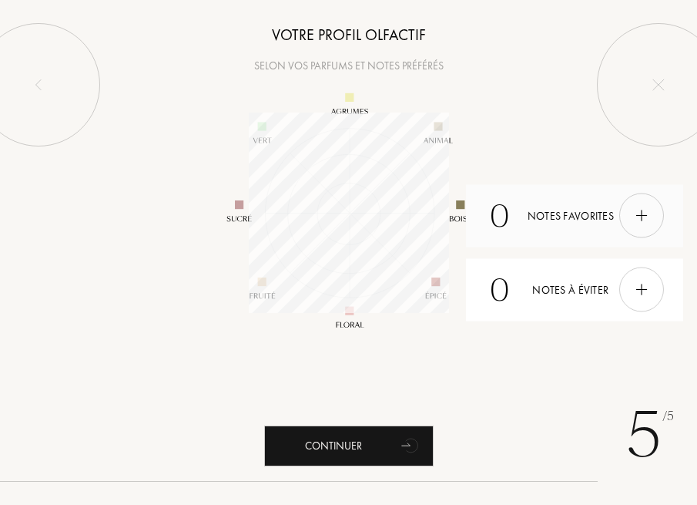
scroll to position [200, 200]
click at [622, 212] on div at bounding box center [642, 215] width 45 height 45
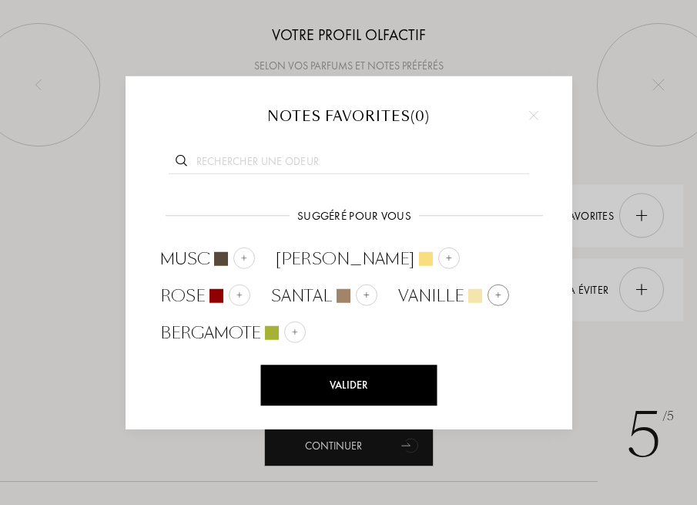
click at [488, 289] on div at bounding box center [499, 295] width 22 height 22
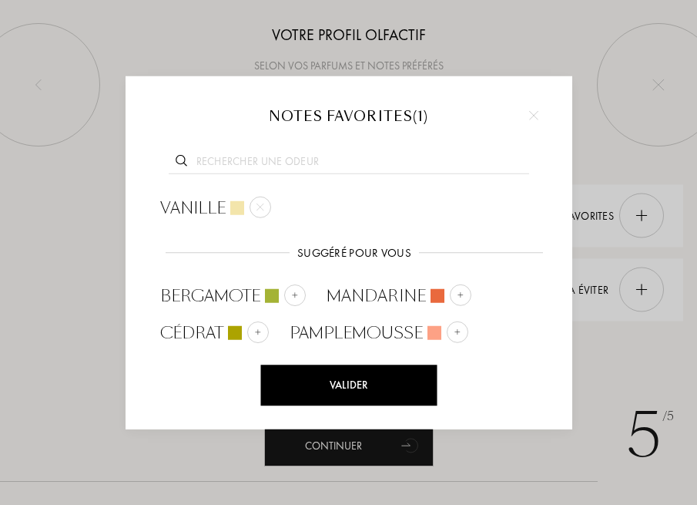
click at [284, 167] on input "text" at bounding box center [349, 163] width 361 height 21
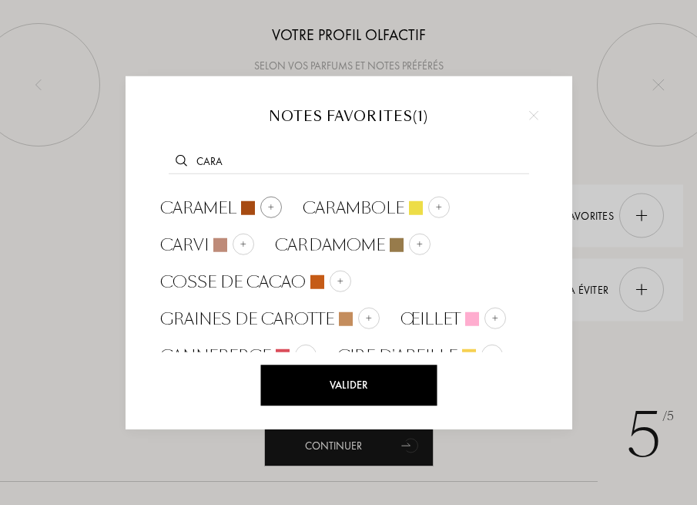
type input "cara"
click at [267, 210] on img at bounding box center [271, 207] width 8 height 8
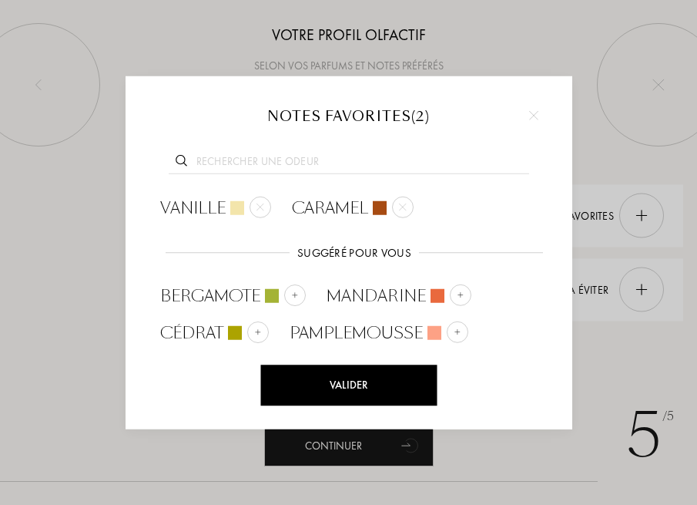
click at [293, 159] on input "text" at bounding box center [349, 163] width 361 height 21
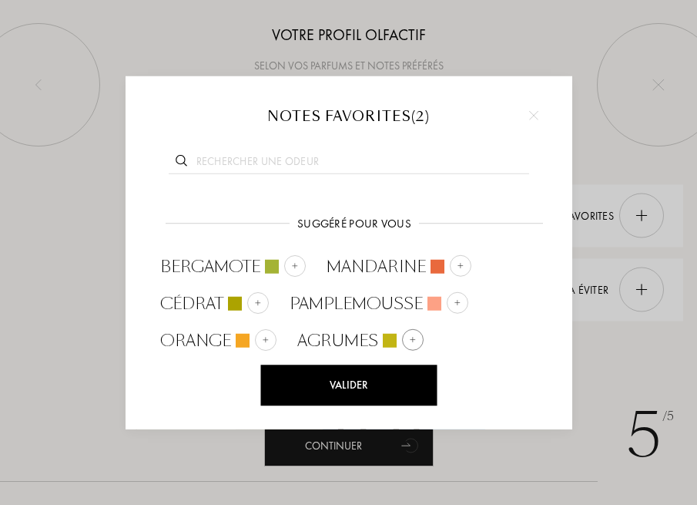
scroll to position [0, 0]
click at [284, 264] on div at bounding box center [295, 265] width 22 height 22
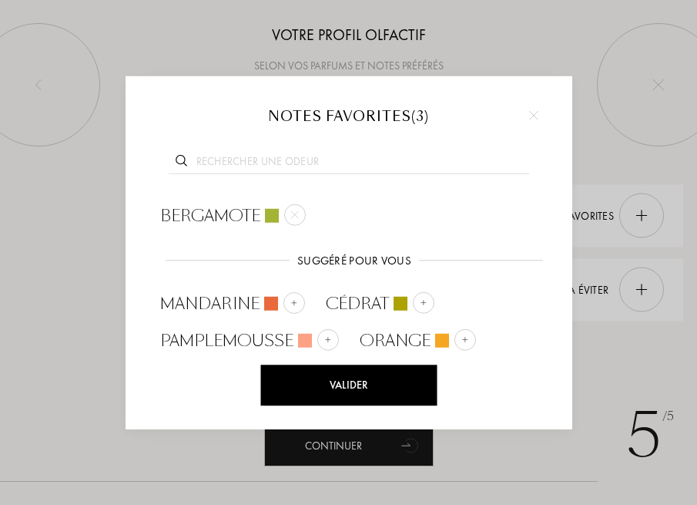
click at [365, 389] on div "Valider" at bounding box center [348, 385] width 176 height 41
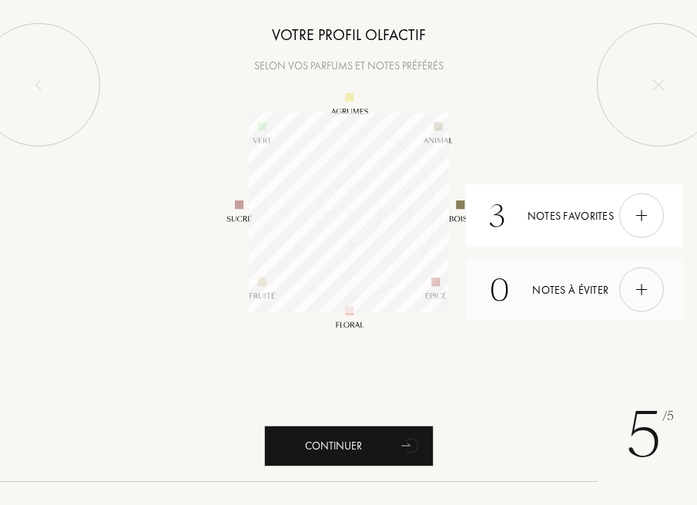
click at [556, 293] on div "0 Notes à éviter" at bounding box center [574, 289] width 217 height 62
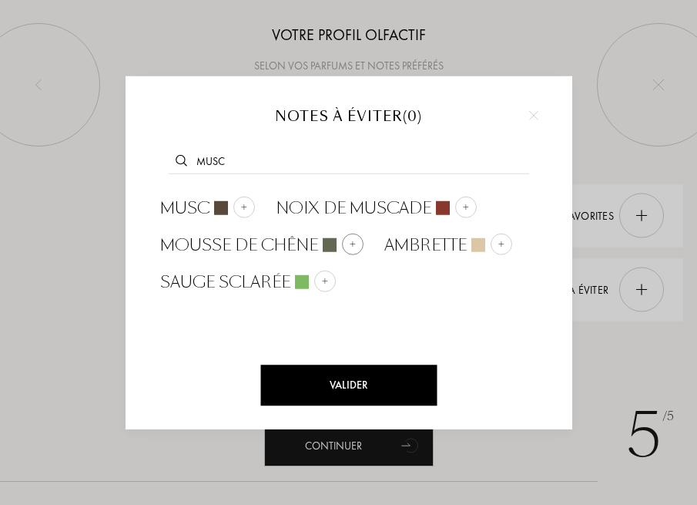
type input "musc"
click at [338, 245] on div "Mousse de chêne" at bounding box center [261, 245] width 203 height 23
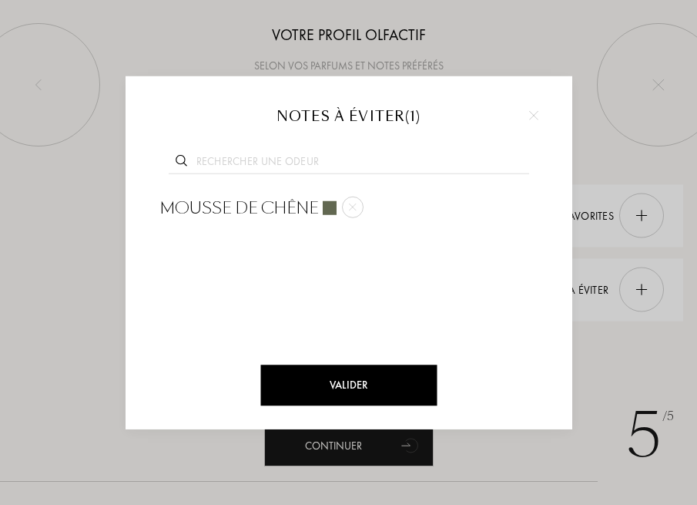
click at [313, 384] on div "Valider" at bounding box center [348, 385] width 176 height 41
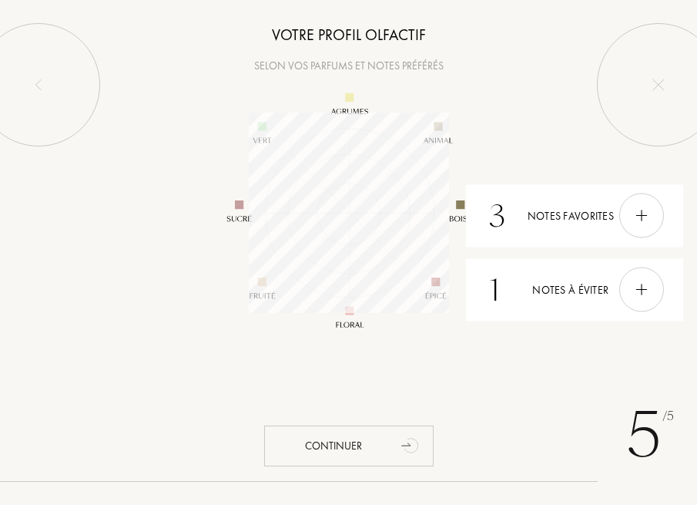
click at [334, 455] on div "Continuer" at bounding box center [349, 445] width 170 height 41
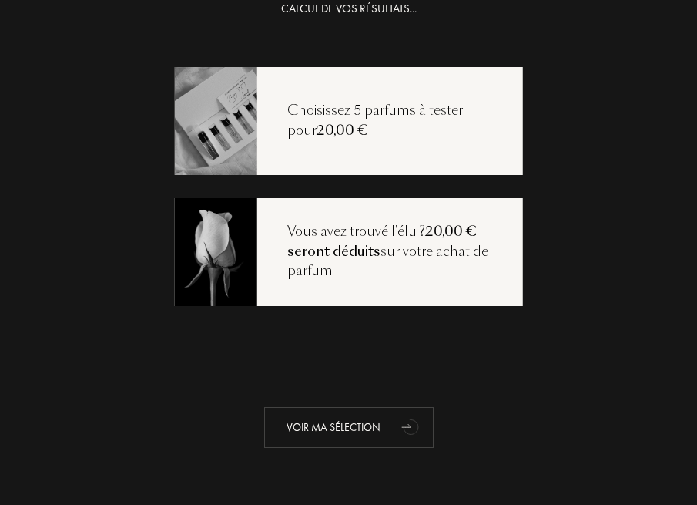
scroll to position [31, 0]
click at [355, 442] on div "Voir ma sélection" at bounding box center [349, 427] width 170 height 41
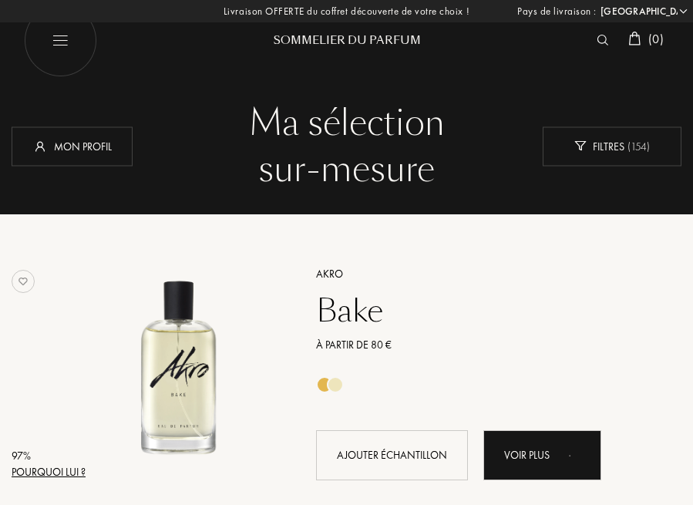
select select "FR"
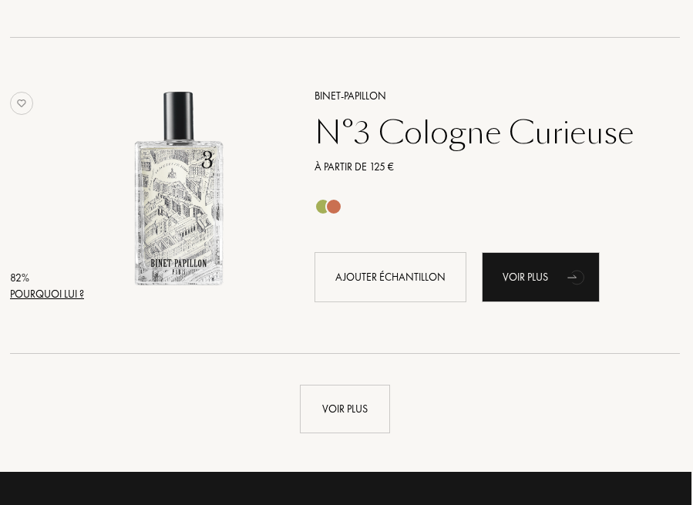
scroll to position [3055, 2]
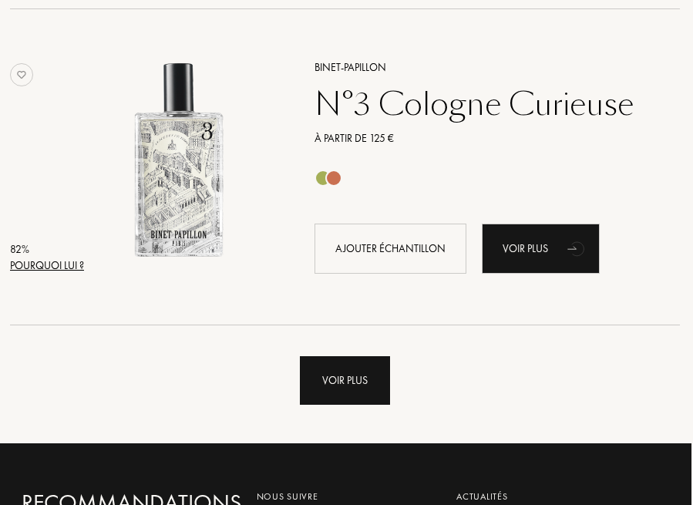
click at [354, 377] on div "Voir plus" at bounding box center [345, 380] width 90 height 49
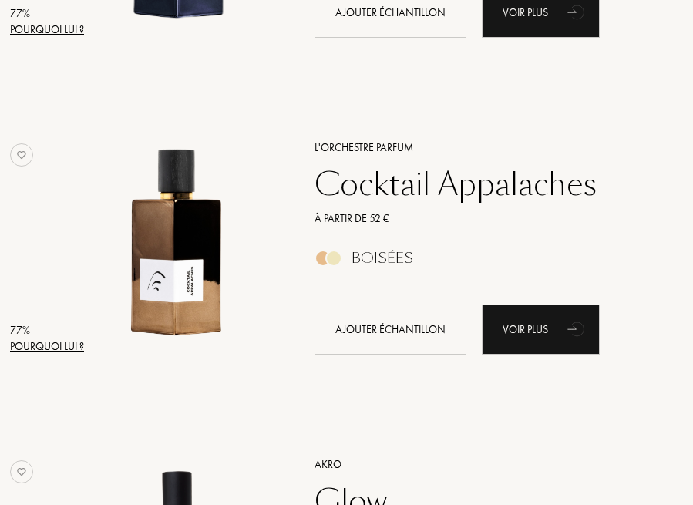
scroll to position [4558, 2]
